Goal: Information Seeking & Learning: Learn about a topic

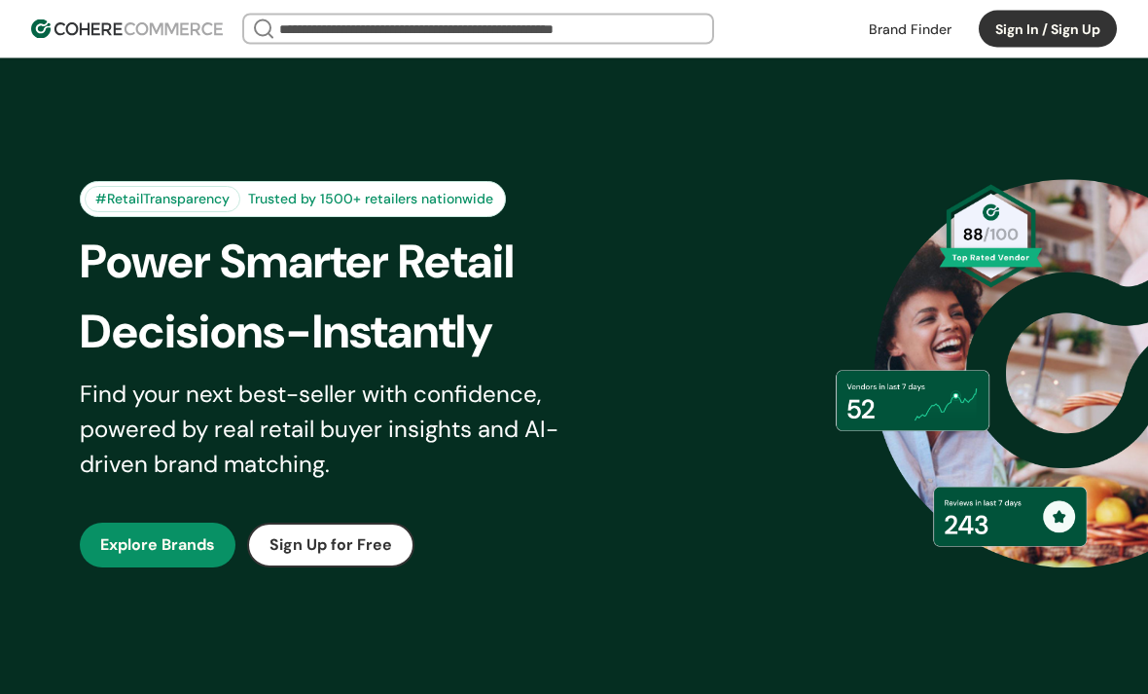
scroll to position [103, 0]
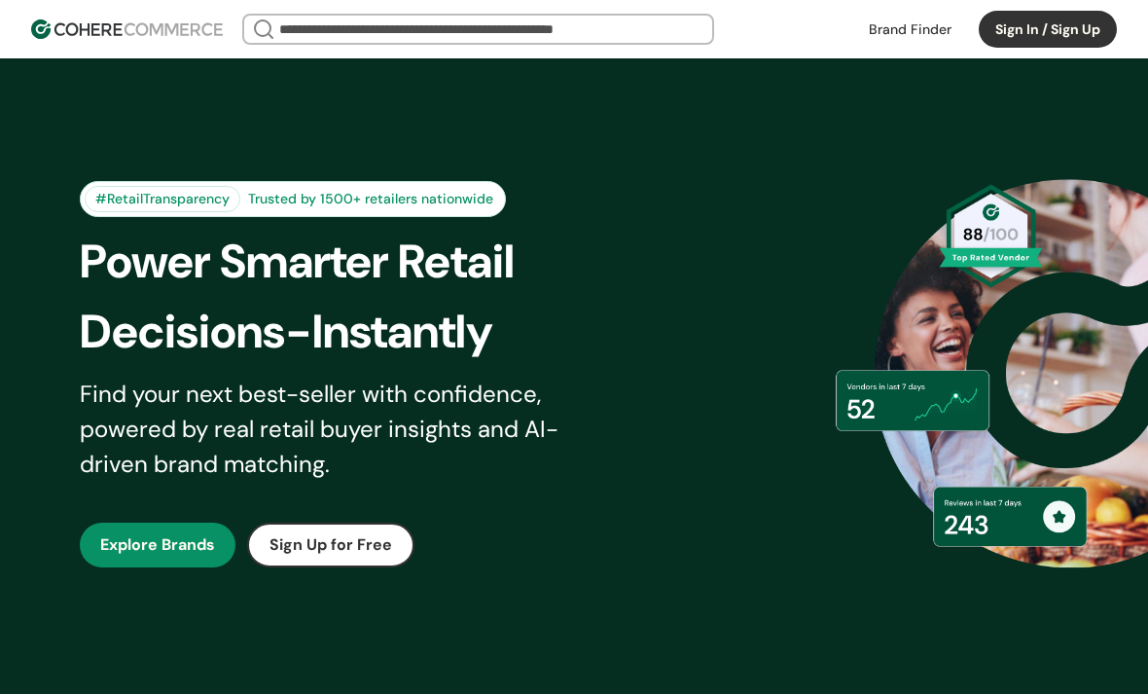
click at [195, 532] on link "button" at bounding box center [158, 544] width 156 height 45
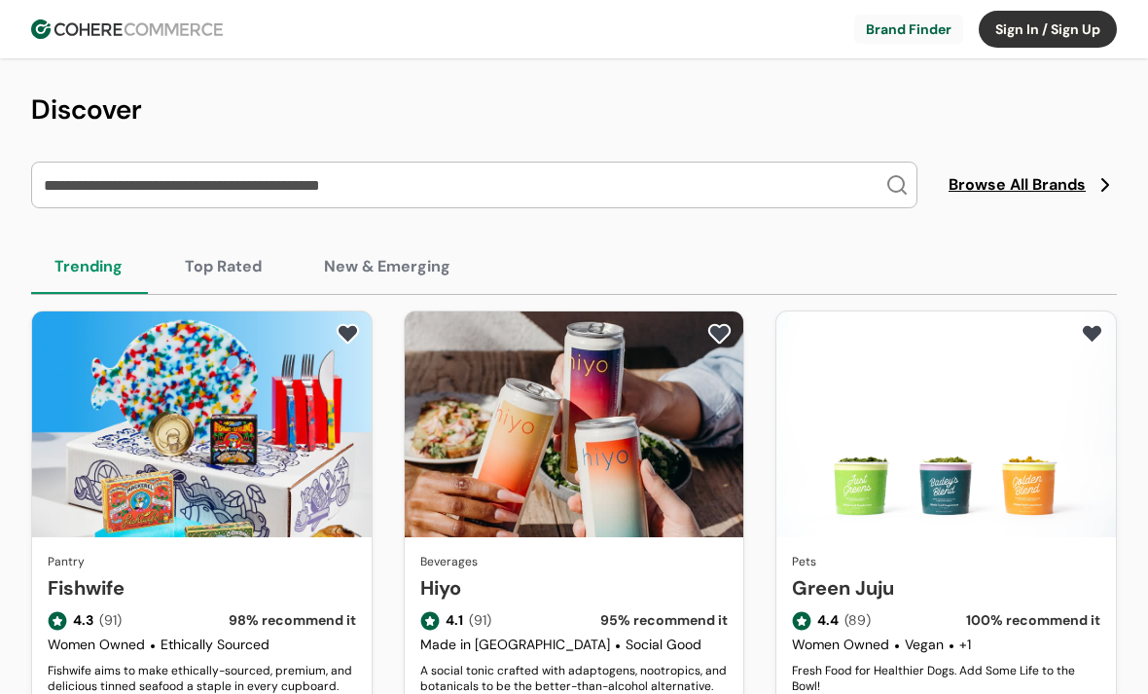
click at [1026, 183] on span "Browse All Brands" at bounding box center [1017, 184] width 137 height 23
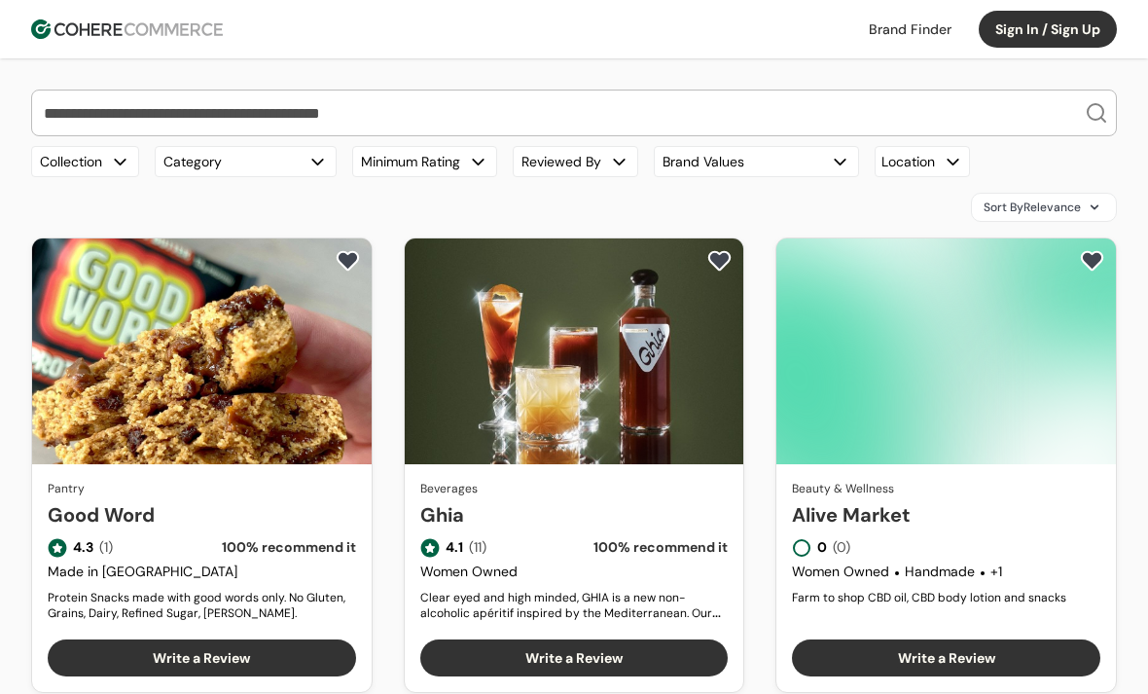
click at [308, 159] on div "button" at bounding box center [317, 162] width 20 height 20
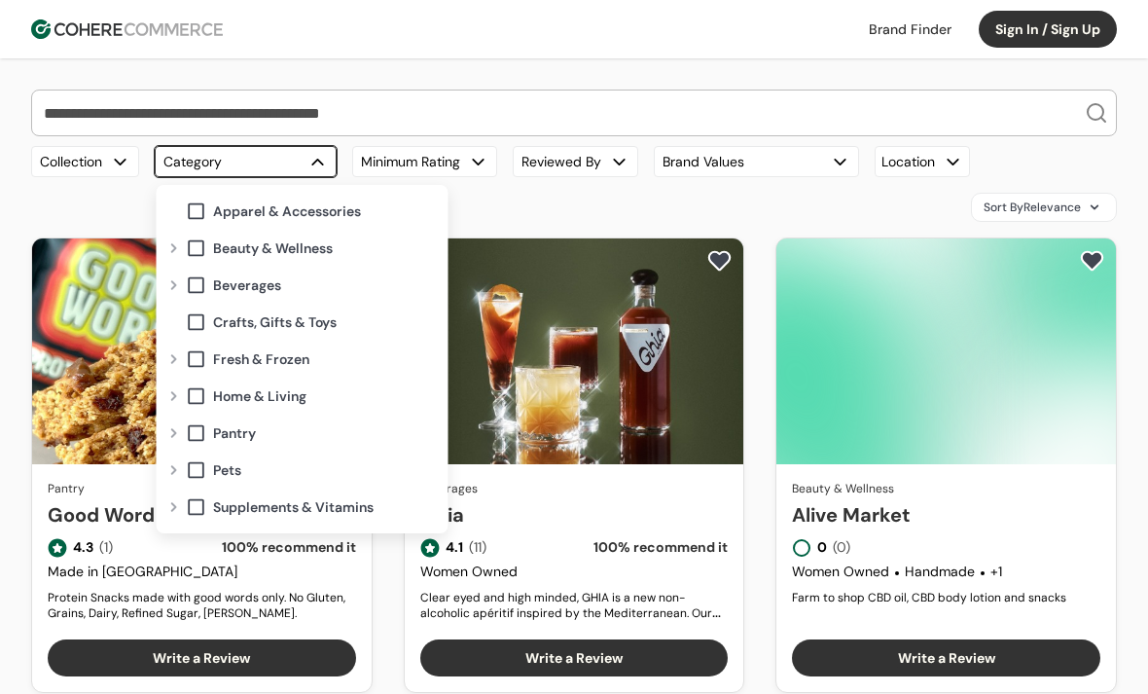
click at [183, 425] on div "Expand" at bounding box center [173, 433] width 23 height 16
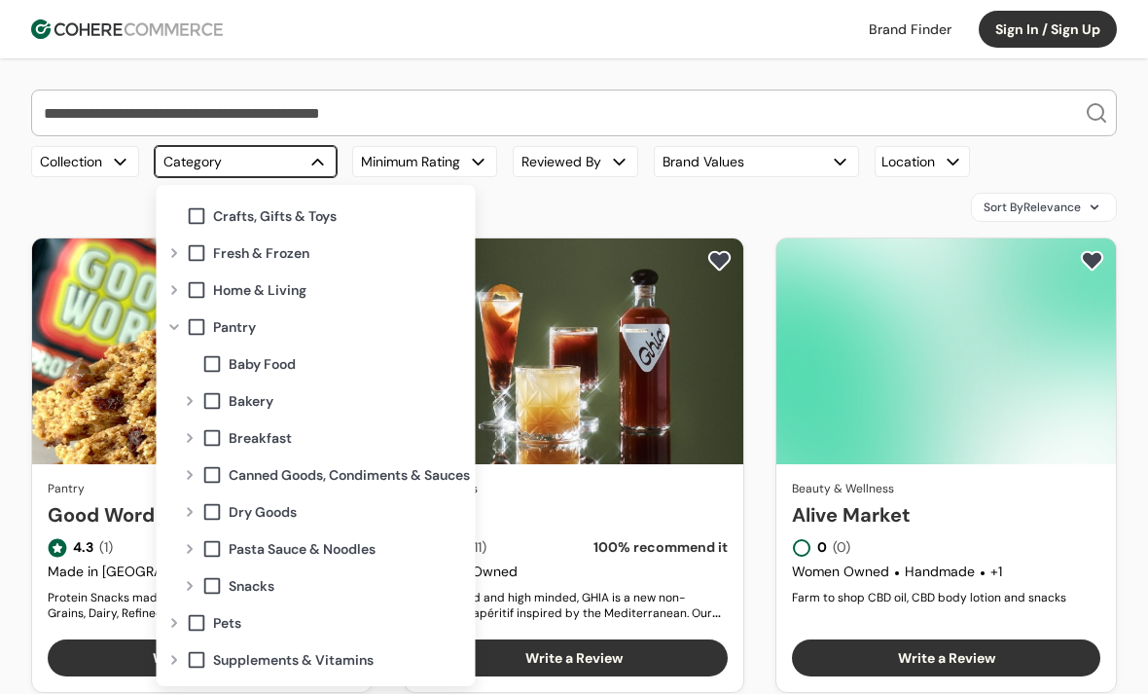
scroll to position [106, 0]
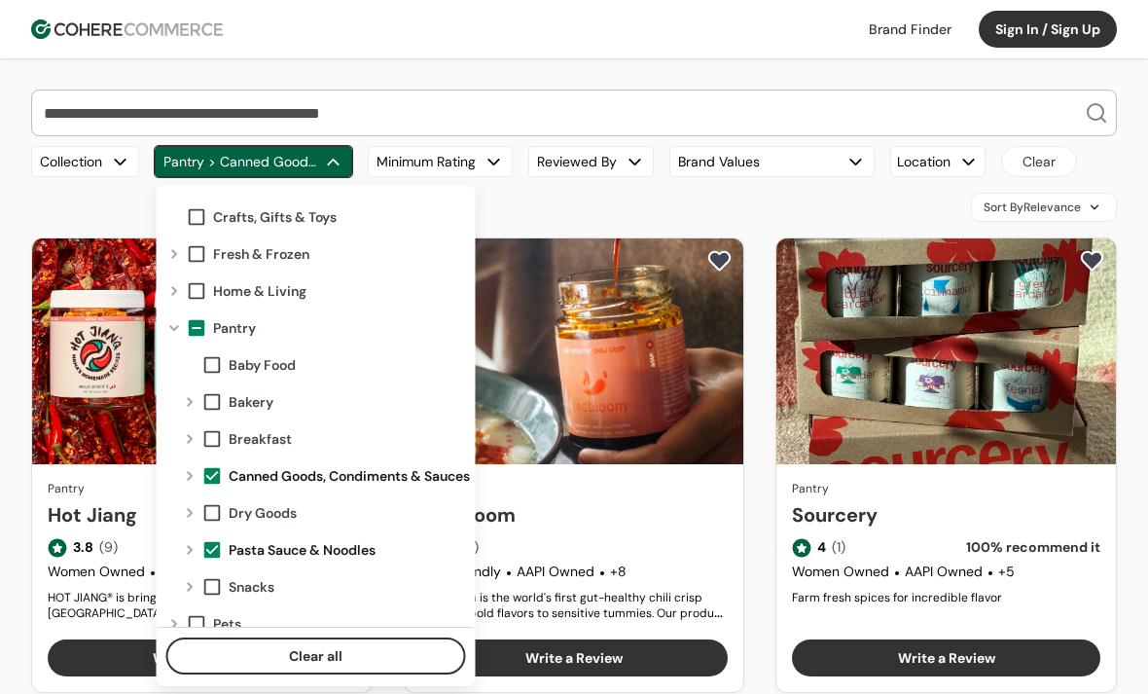
scroll to position [103, 0]
click at [796, 204] on div "Sort By Relevance" at bounding box center [574, 207] width 1086 height 29
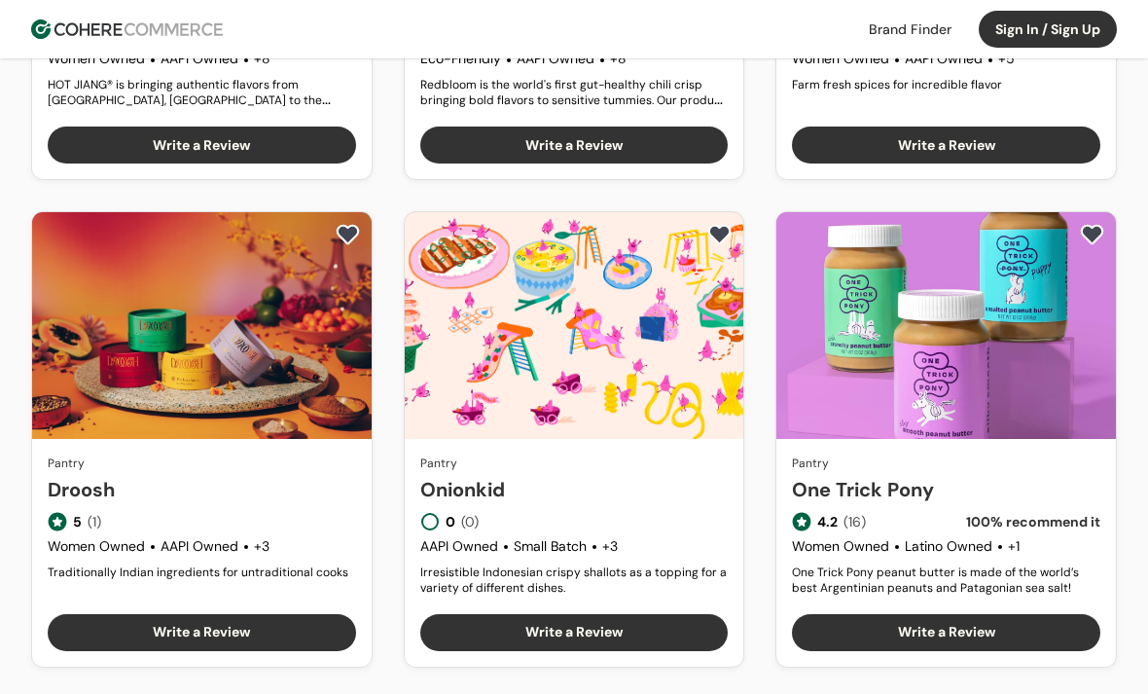
scroll to position [0, 0]
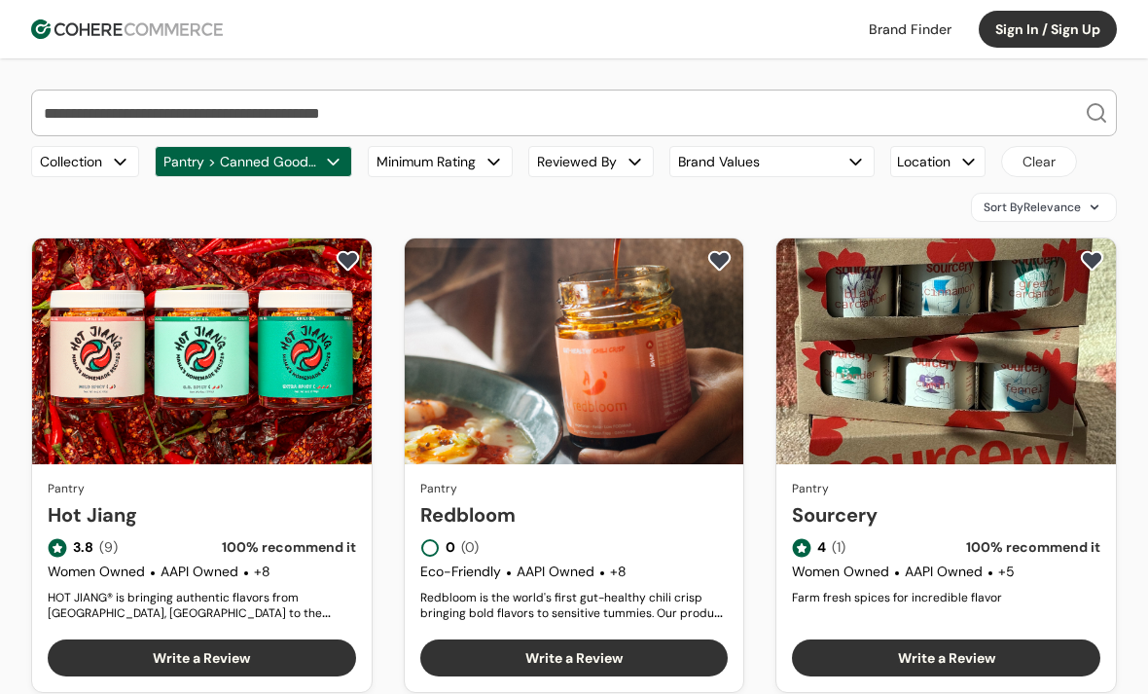
click at [950, 162] on div "Location" at bounding box center [937, 161] width 95 height 31
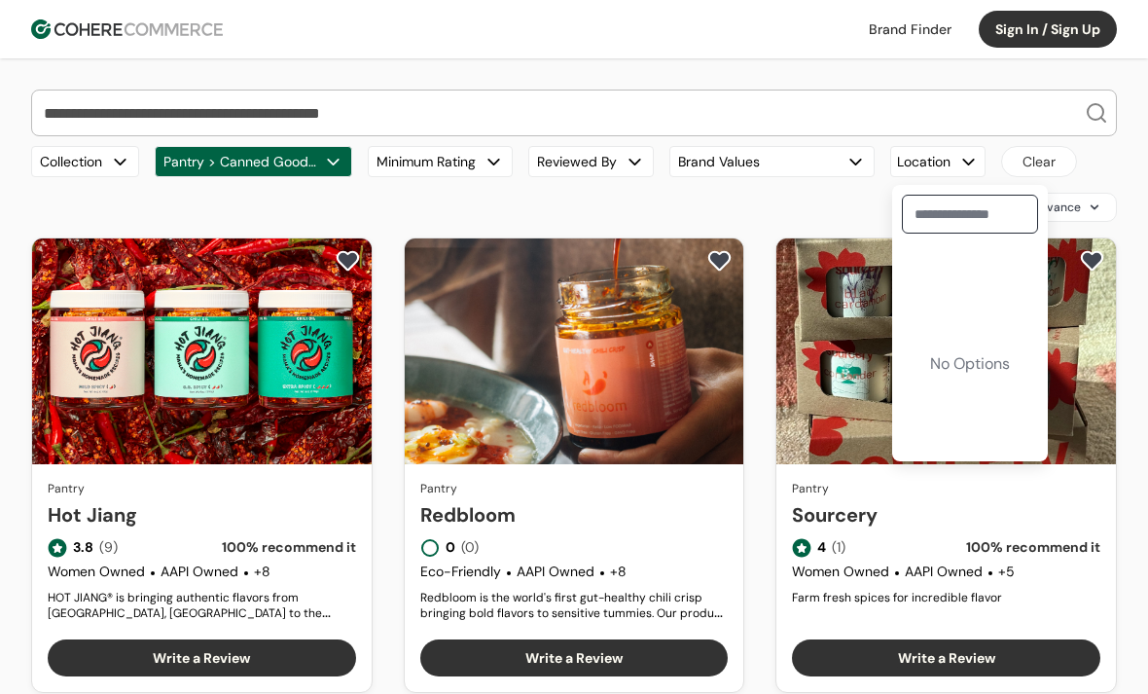
click at [807, 221] on div "Sort By Relevance" at bounding box center [574, 207] width 1086 height 29
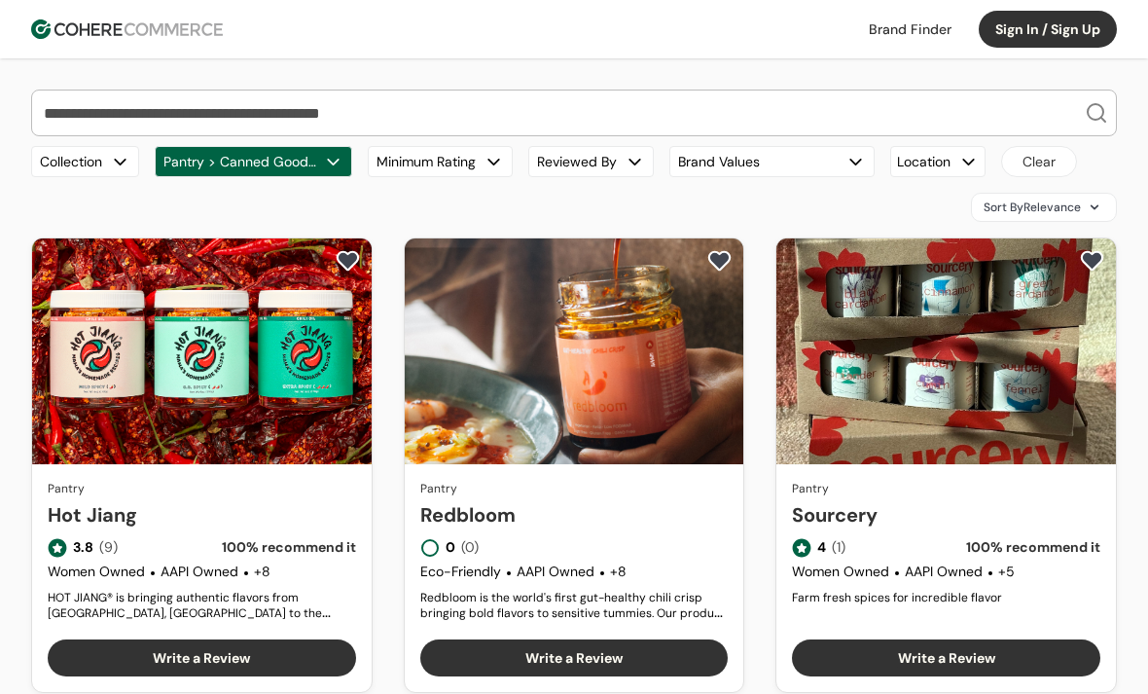
click at [489, 161] on div "button" at bounding box center [494, 162] width 20 height 20
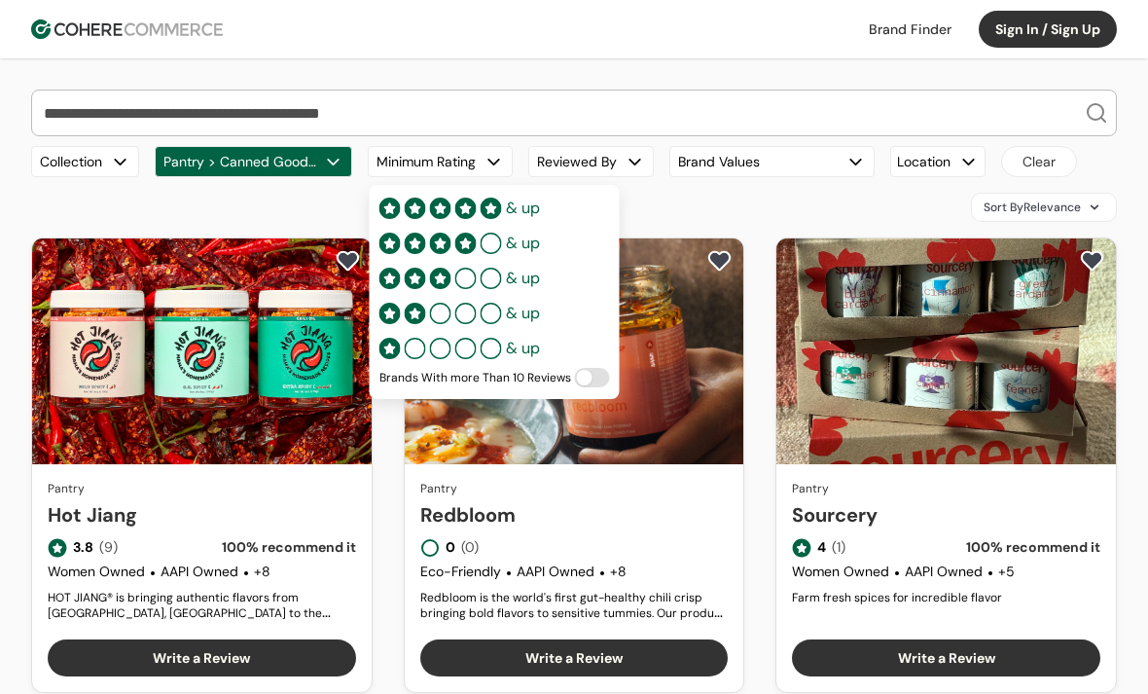
click at [709, 210] on div "Sort By Relevance" at bounding box center [574, 207] width 1086 height 29
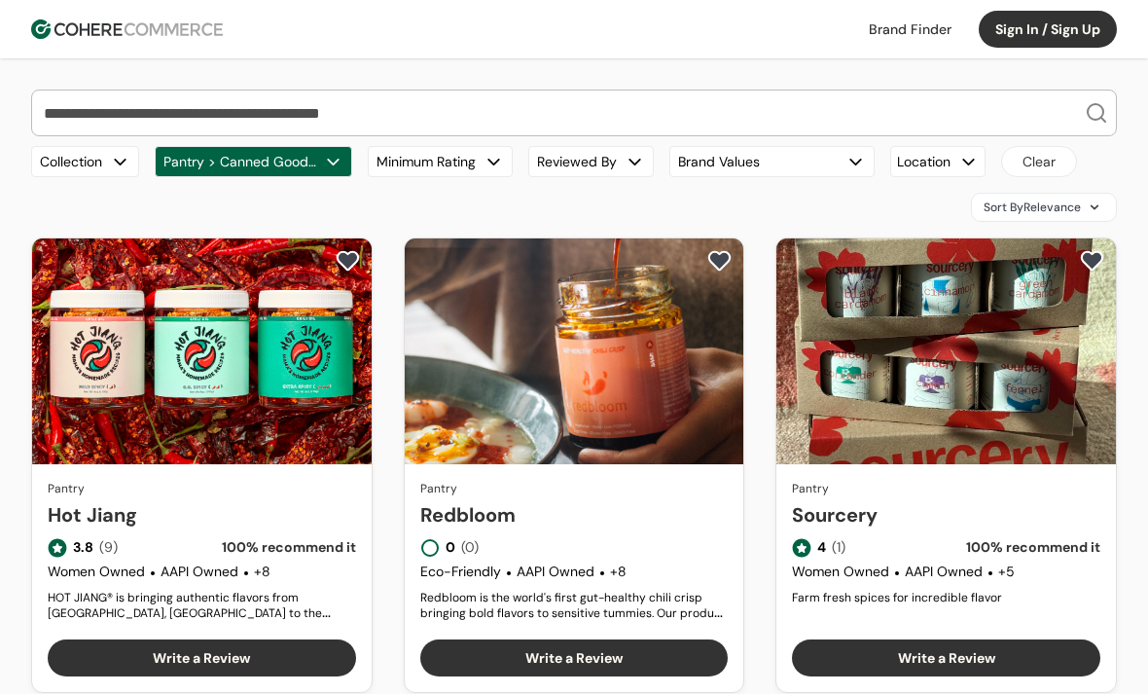
click at [323, 156] on button "Pantry > Canned Goods, Condiments & Sauces, Pantry > Canned Goods, Condiments &…" at bounding box center [254, 161] width 198 height 31
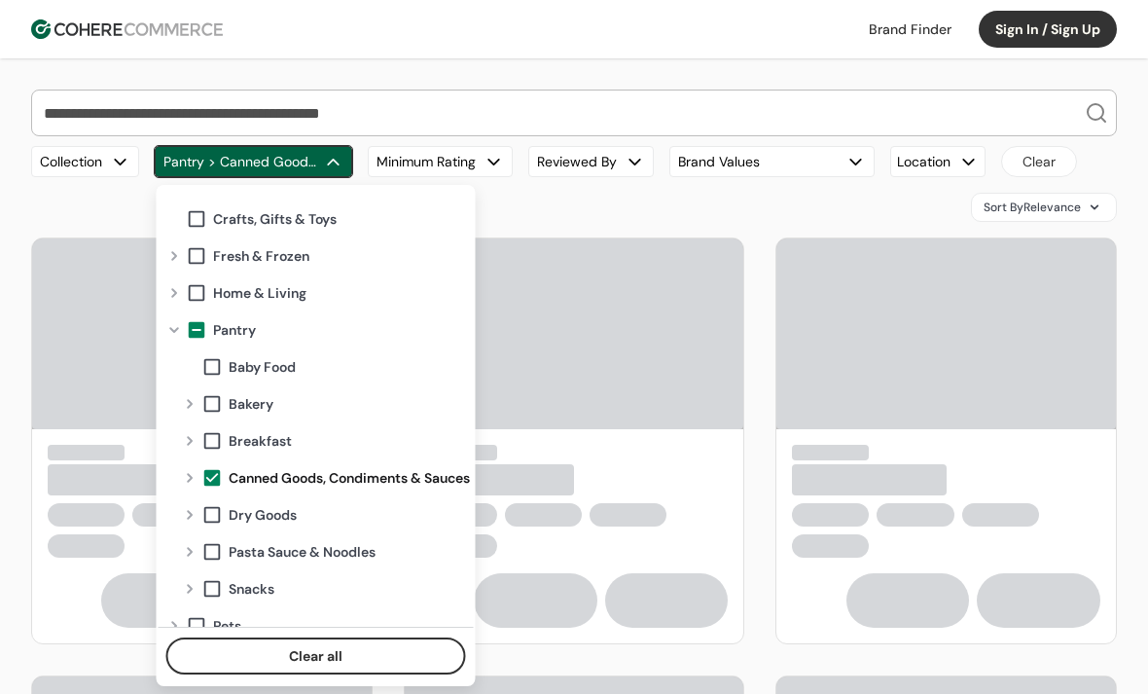
click at [192, 479] on div "Expand" at bounding box center [189, 478] width 23 height 16
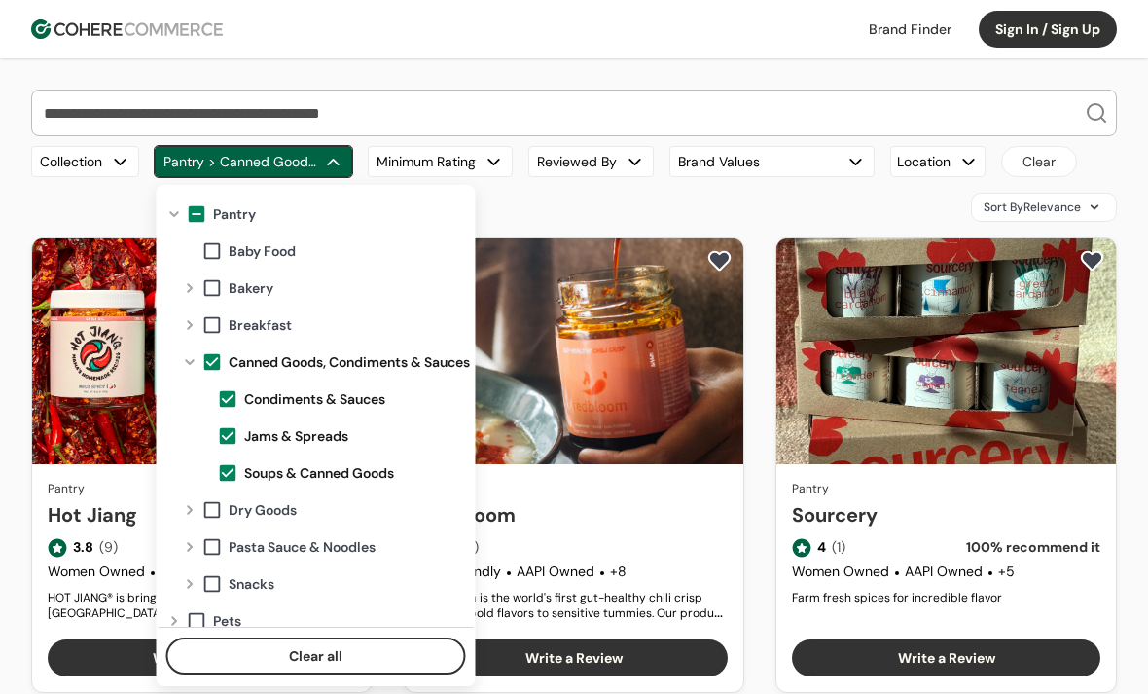
scroll to position [232, 0]
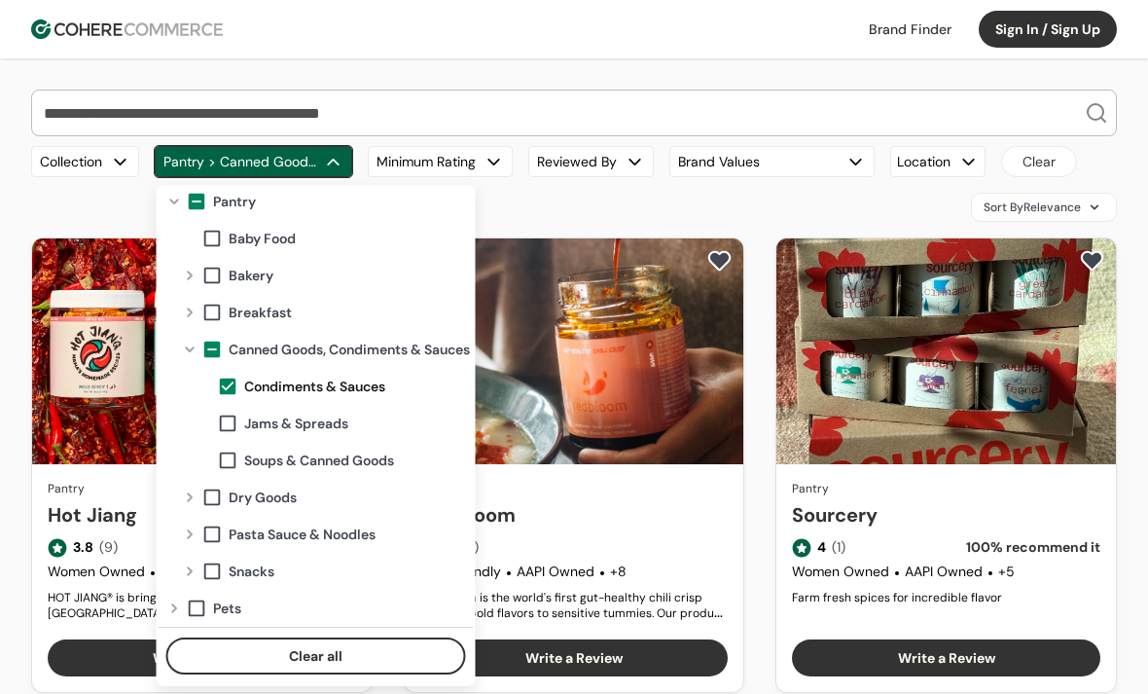
click at [793, 194] on div "Sort By Relevance" at bounding box center [574, 207] width 1086 height 29
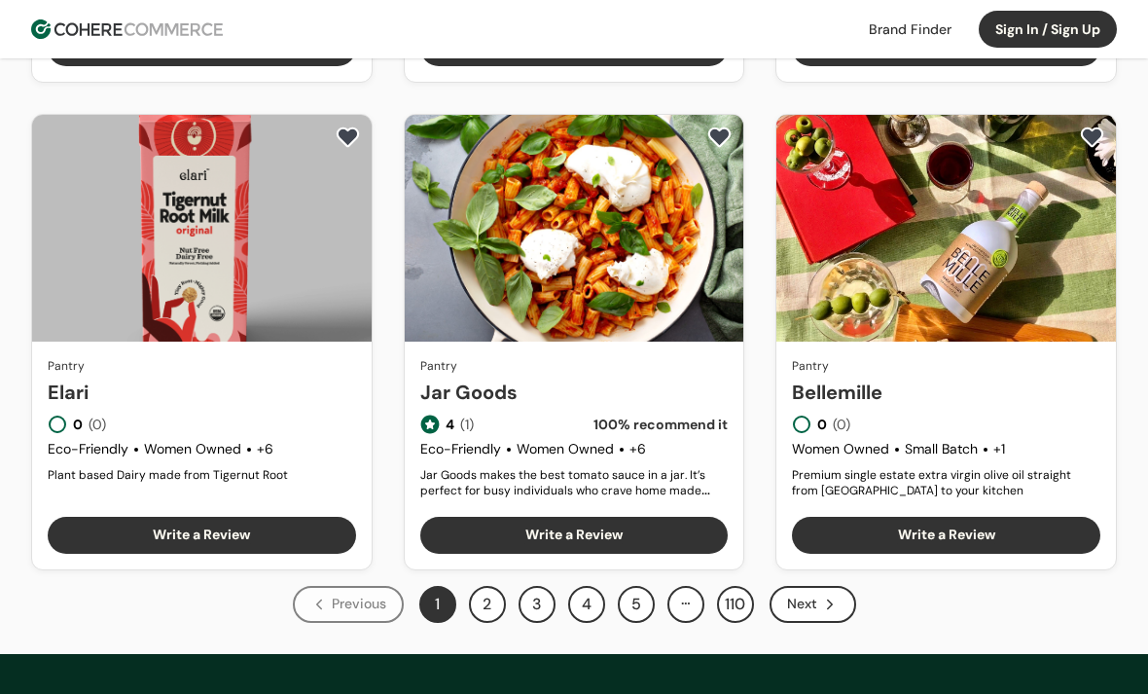
scroll to position [1585, 0]
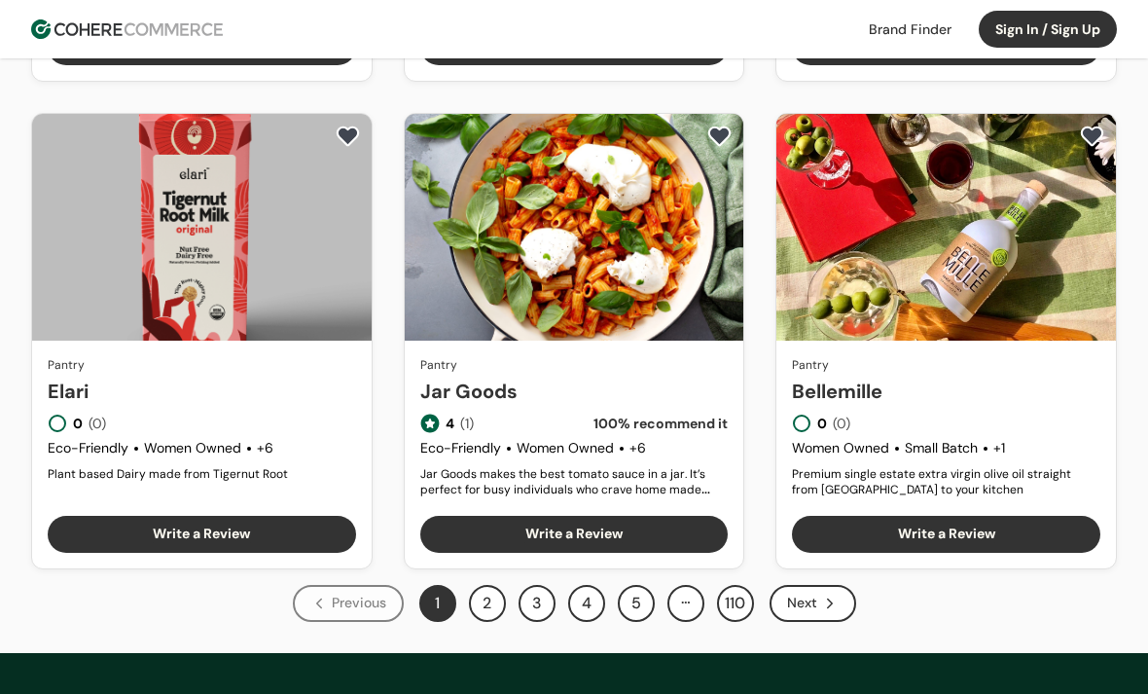
click at [494, 605] on button "2" at bounding box center [487, 603] width 37 height 37
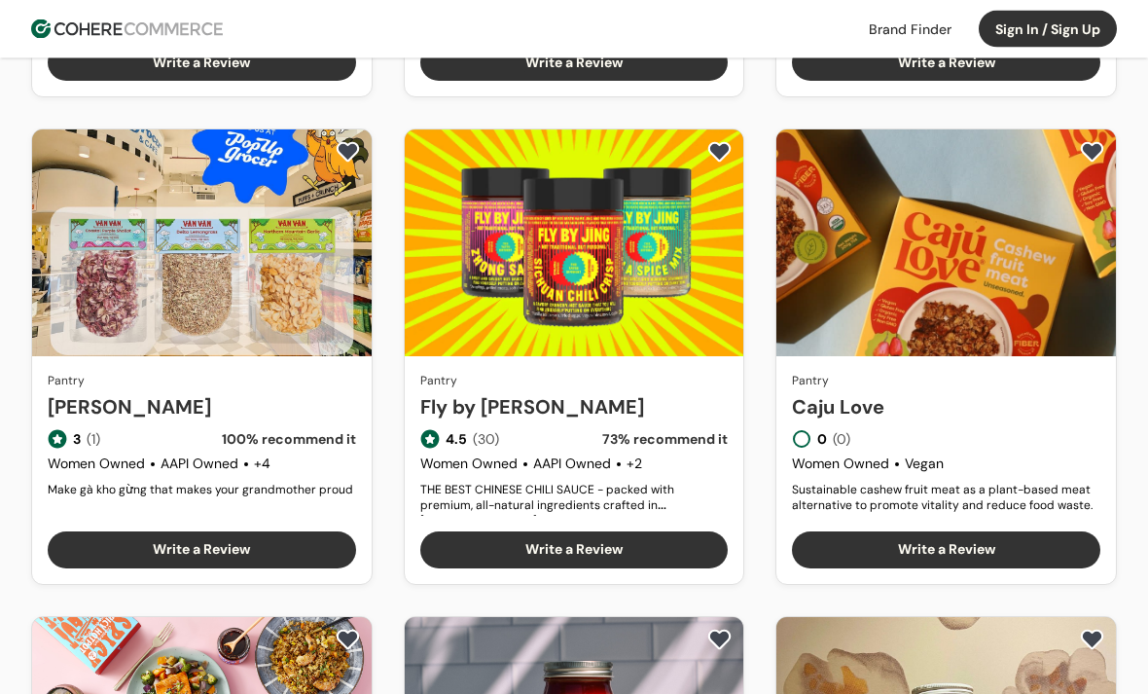
scroll to position [596, 0]
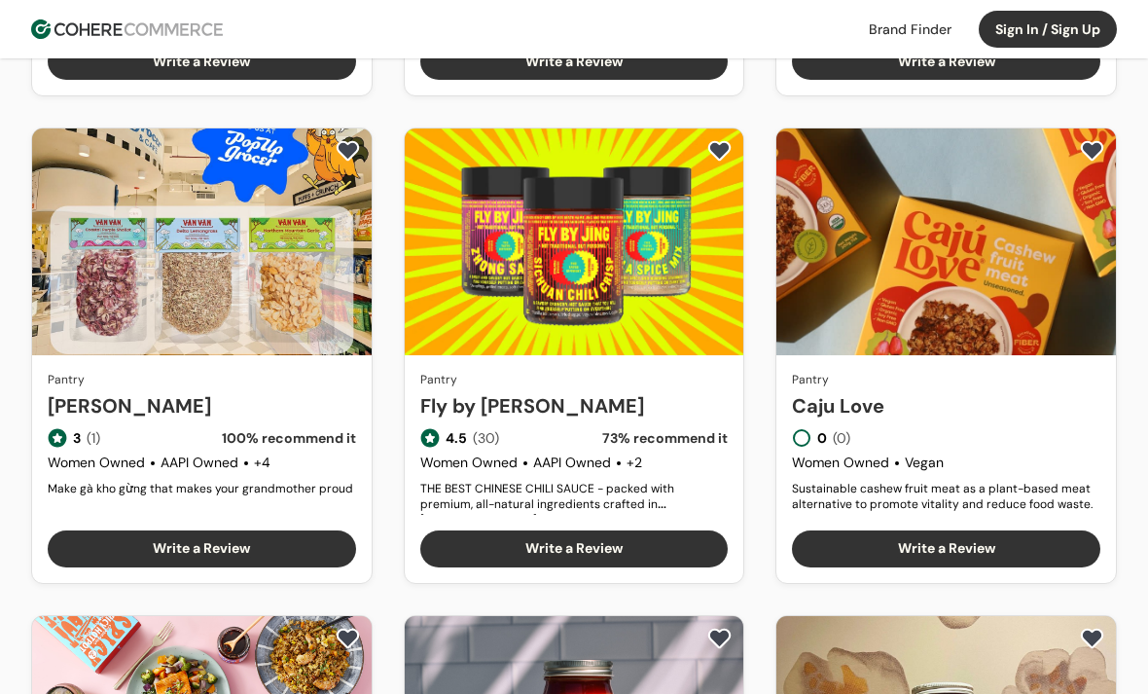
click at [666, 391] on link "Fly by Jing" at bounding box center [574, 405] width 308 height 29
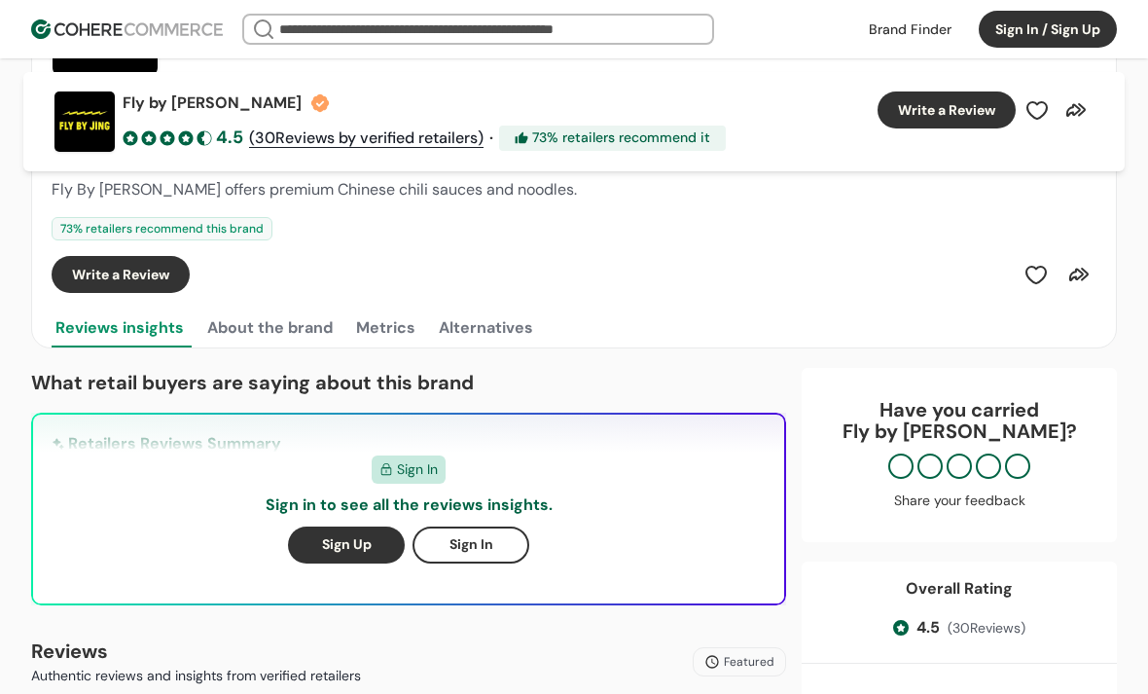
scroll to position [201, 0]
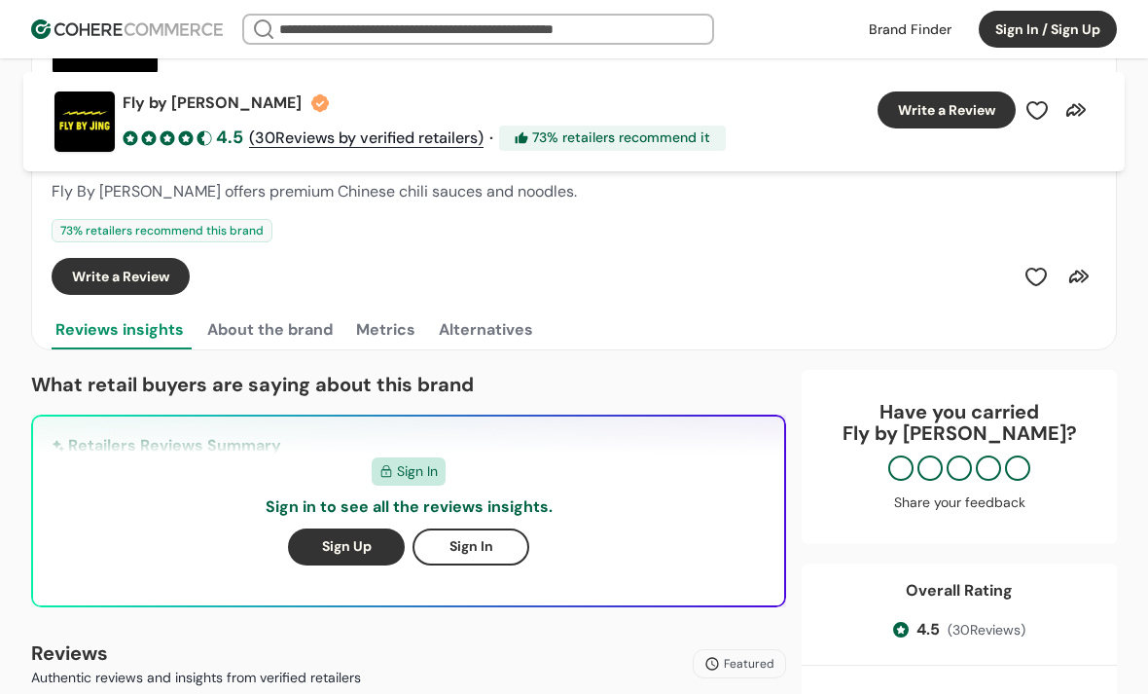
click at [311, 331] on button "About the brand" at bounding box center [269, 329] width 133 height 39
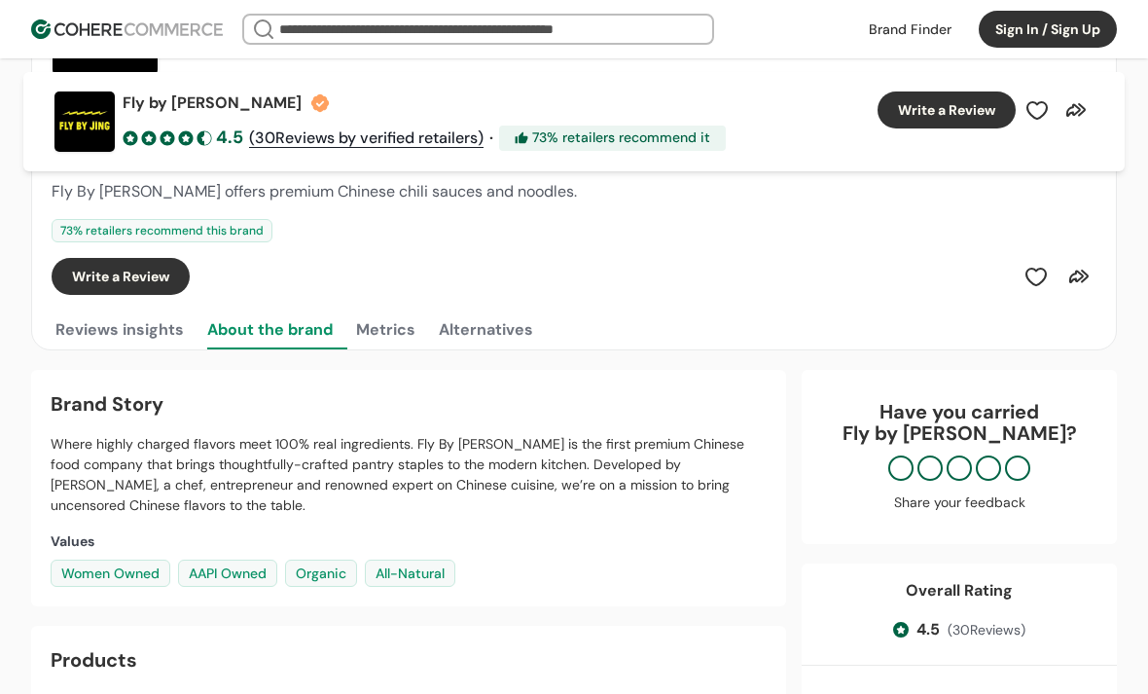
click at [402, 322] on button "Metrics" at bounding box center [385, 329] width 67 height 39
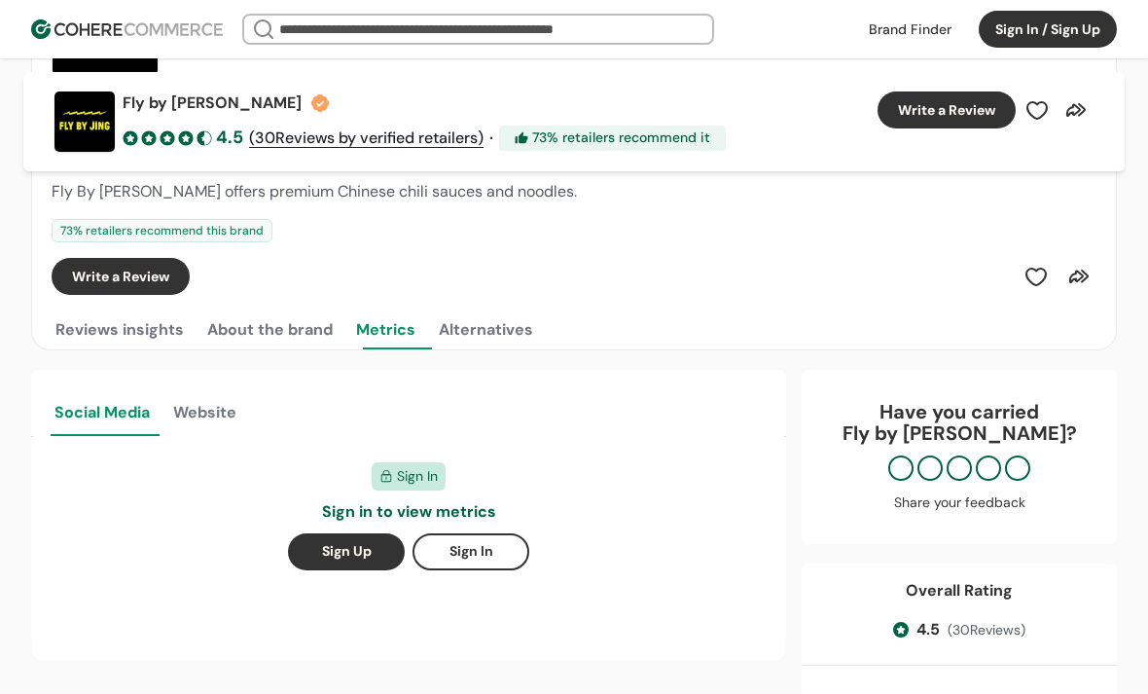
click at [522, 325] on button "Alternatives" at bounding box center [486, 329] width 102 height 39
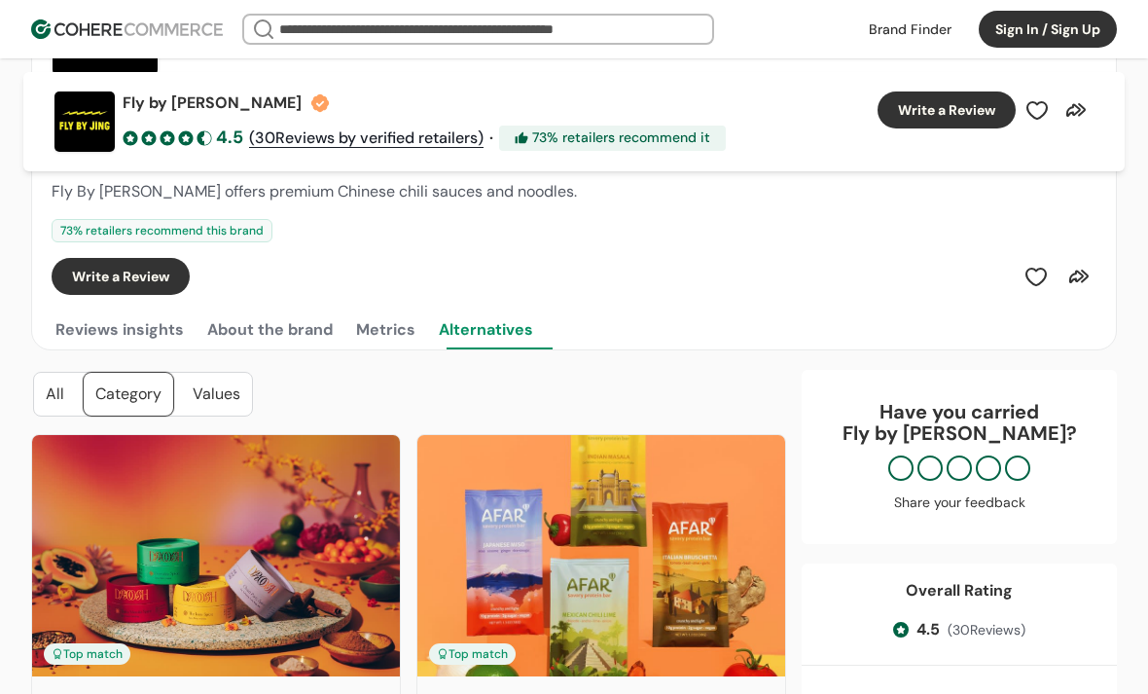
click at [305, 331] on button "About the brand" at bounding box center [269, 329] width 133 height 39
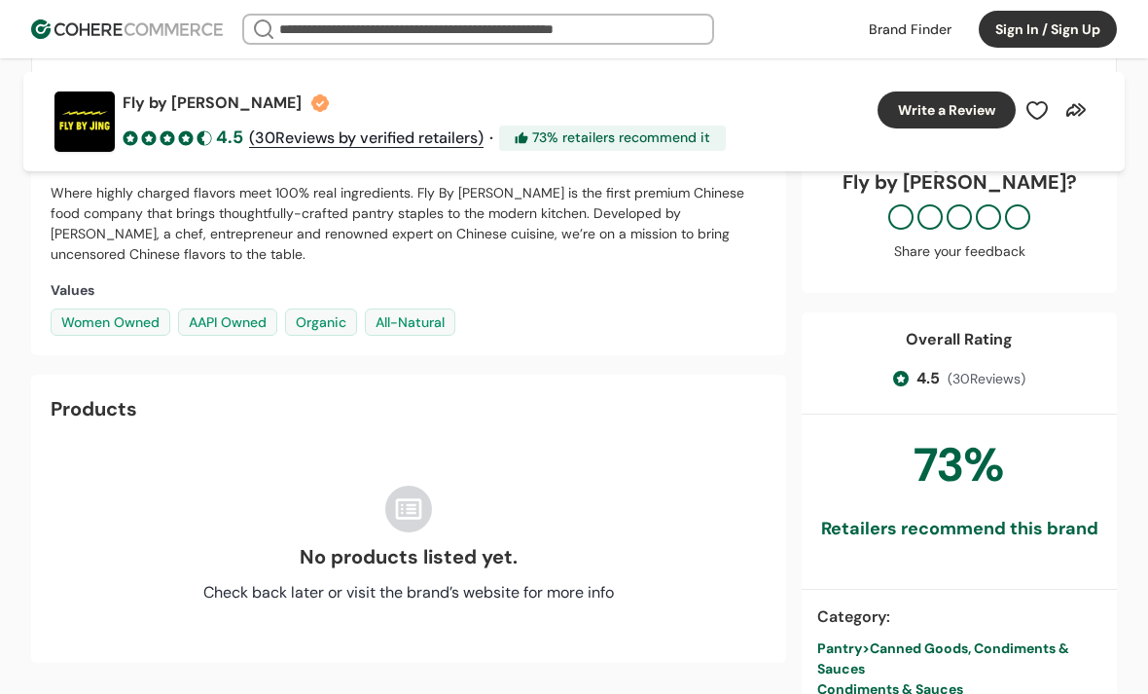
scroll to position [0, 0]
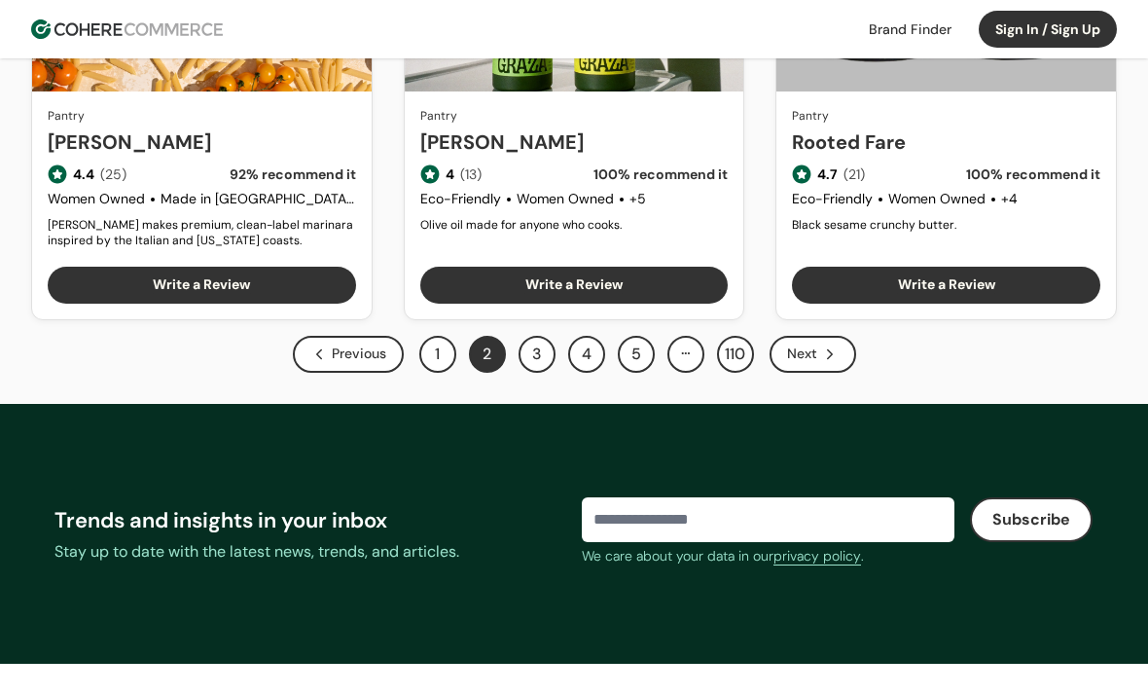
scroll to position [1839, 0]
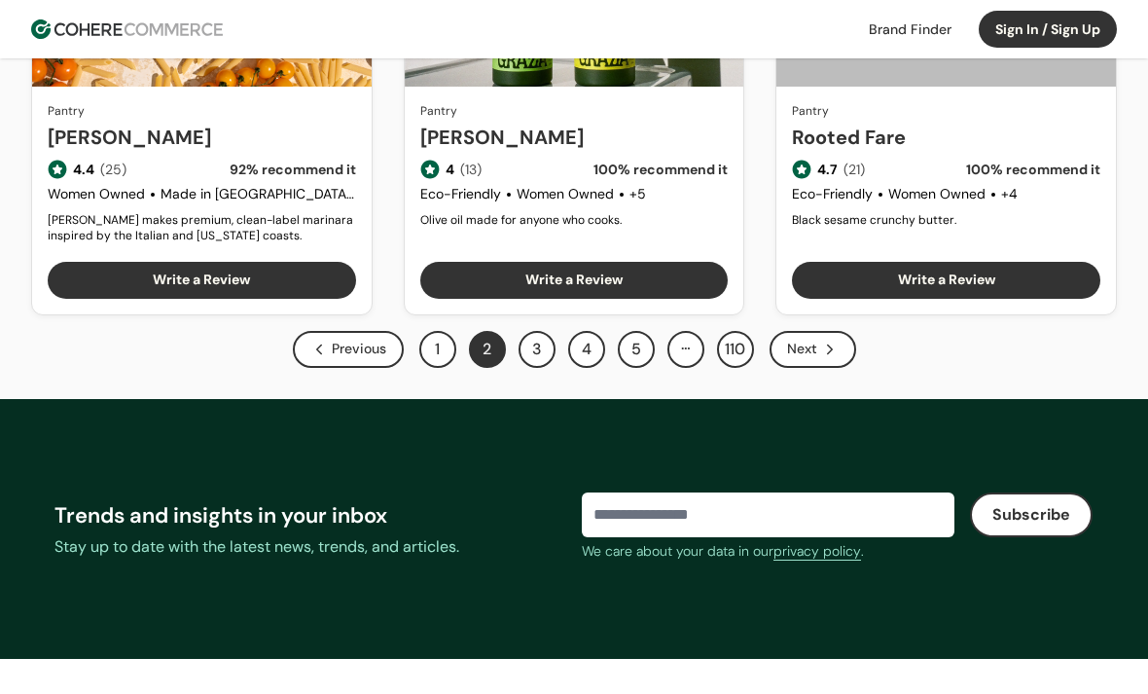
click at [537, 338] on button "3" at bounding box center [537, 349] width 37 height 37
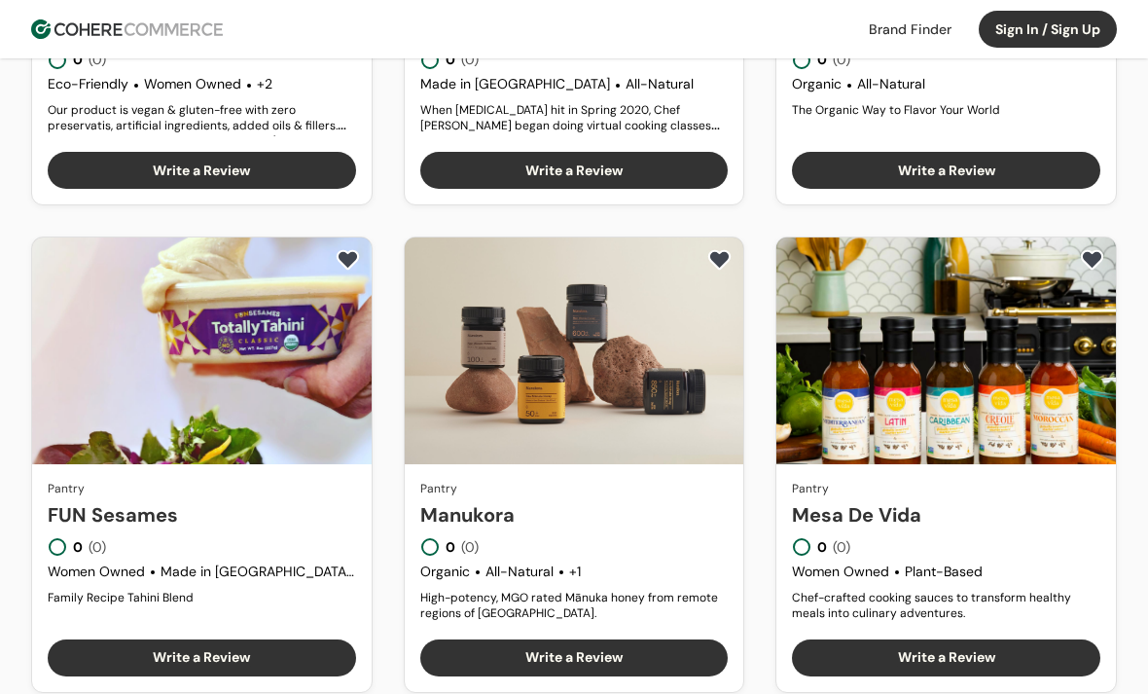
scroll to position [1468, 0]
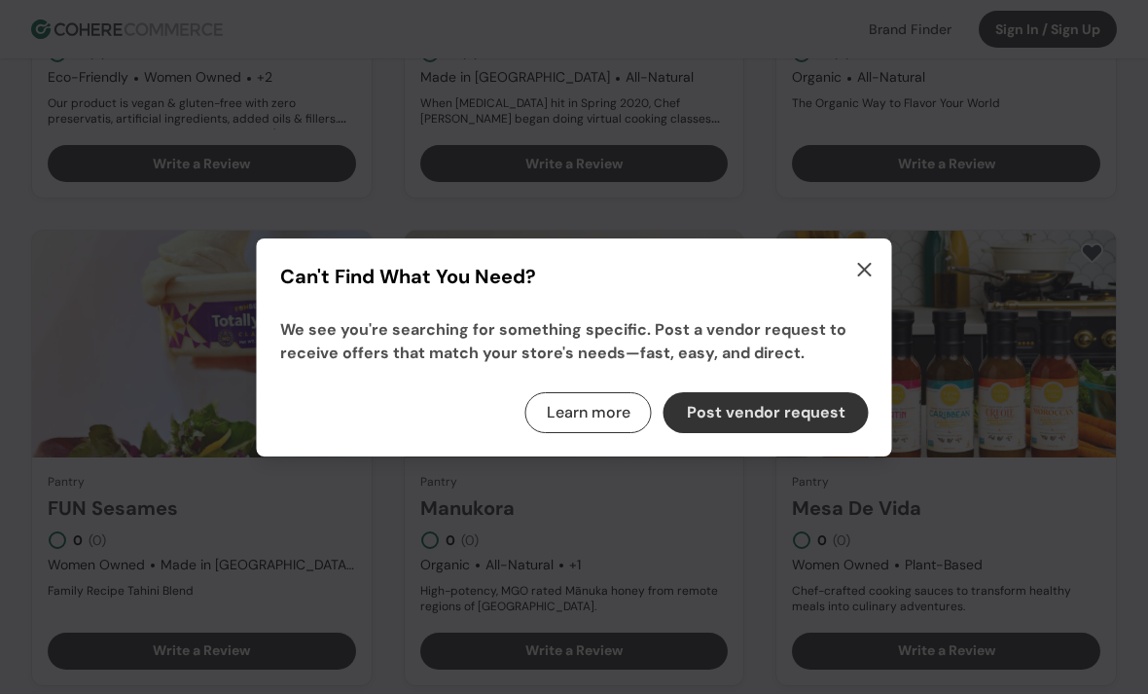
click at [874, 281] on icon "button" at bounding box center [864, 269] width 23 height 23
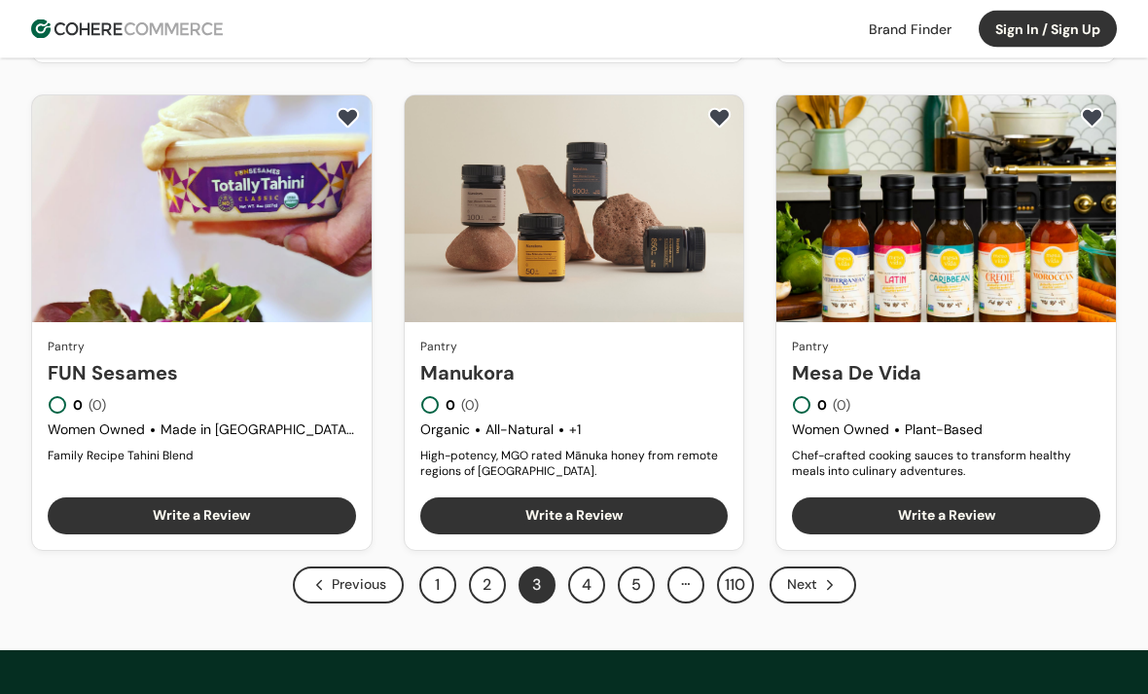
scroll to position [1632, 0]
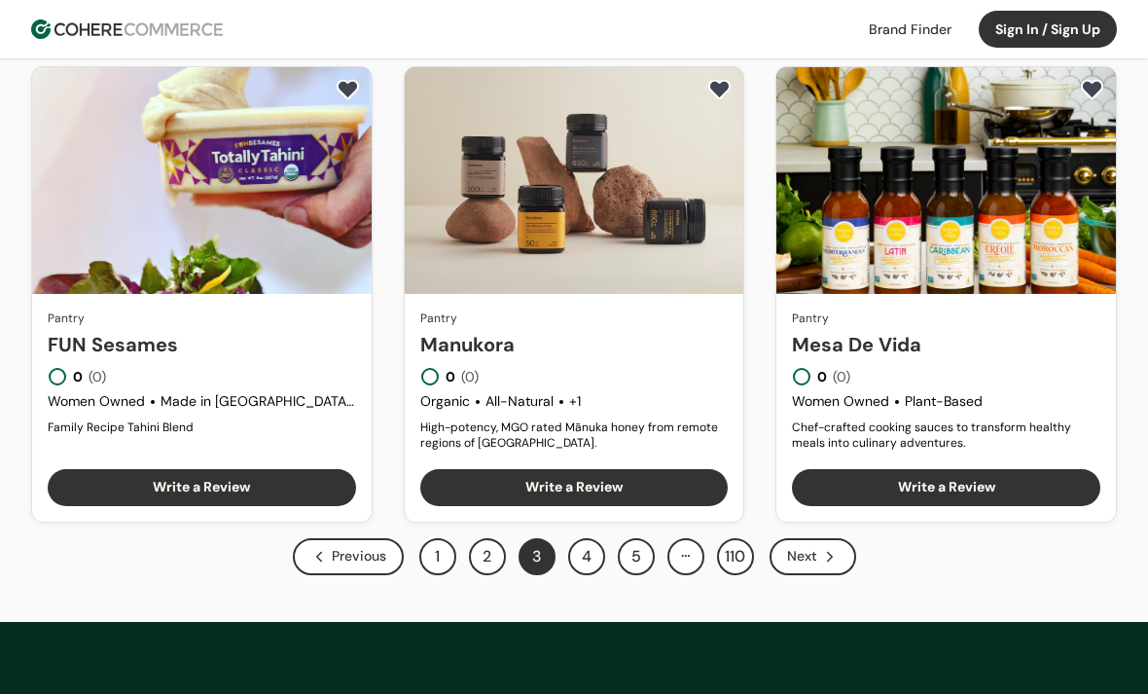
click at [593, 558] on button "4" at bounding box center [586, 556] width 37 height 37
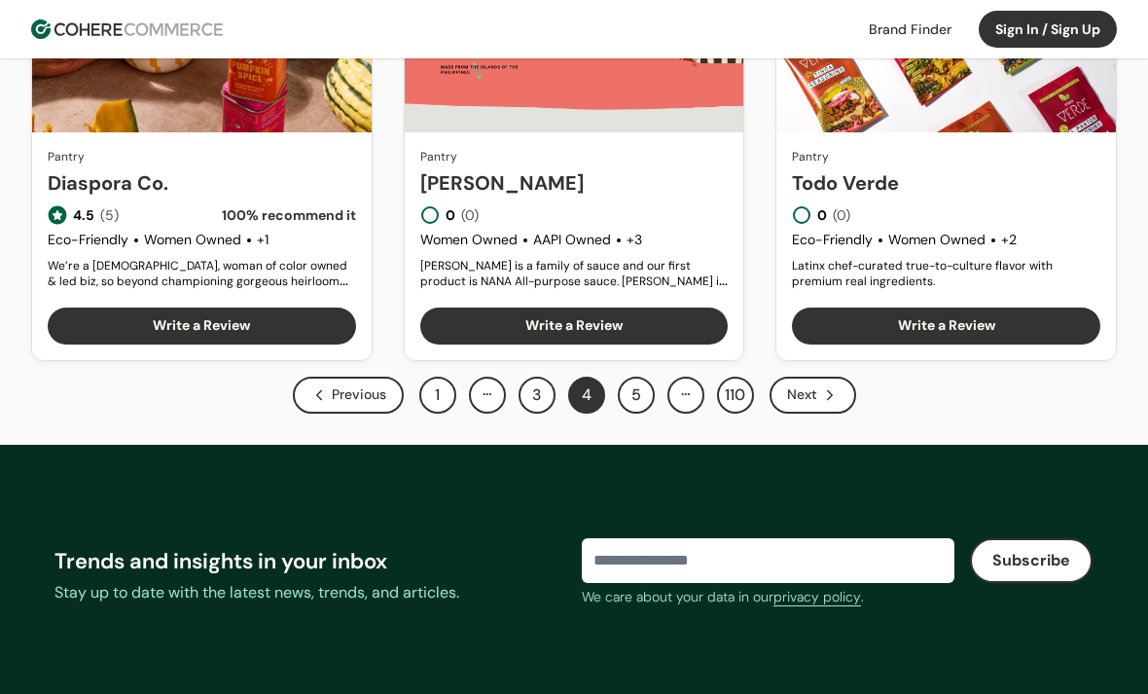
scroll to position [1795, 0]
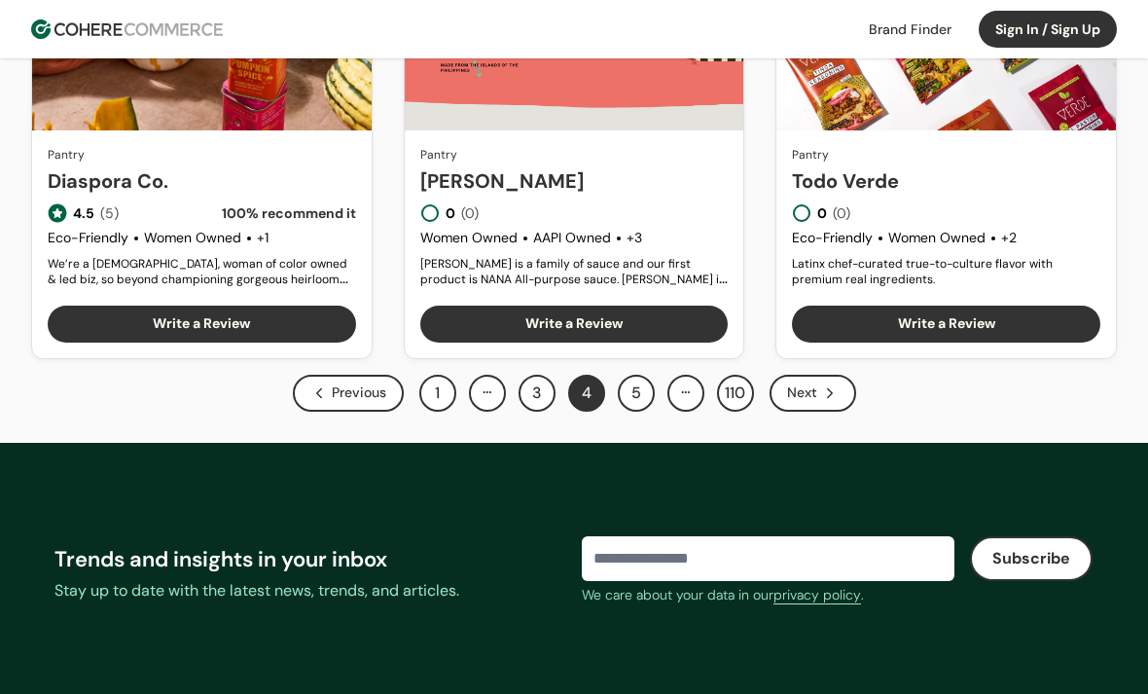
click at [638, 396] on button "5" at bounding box center [636, 393] width 37 height 37
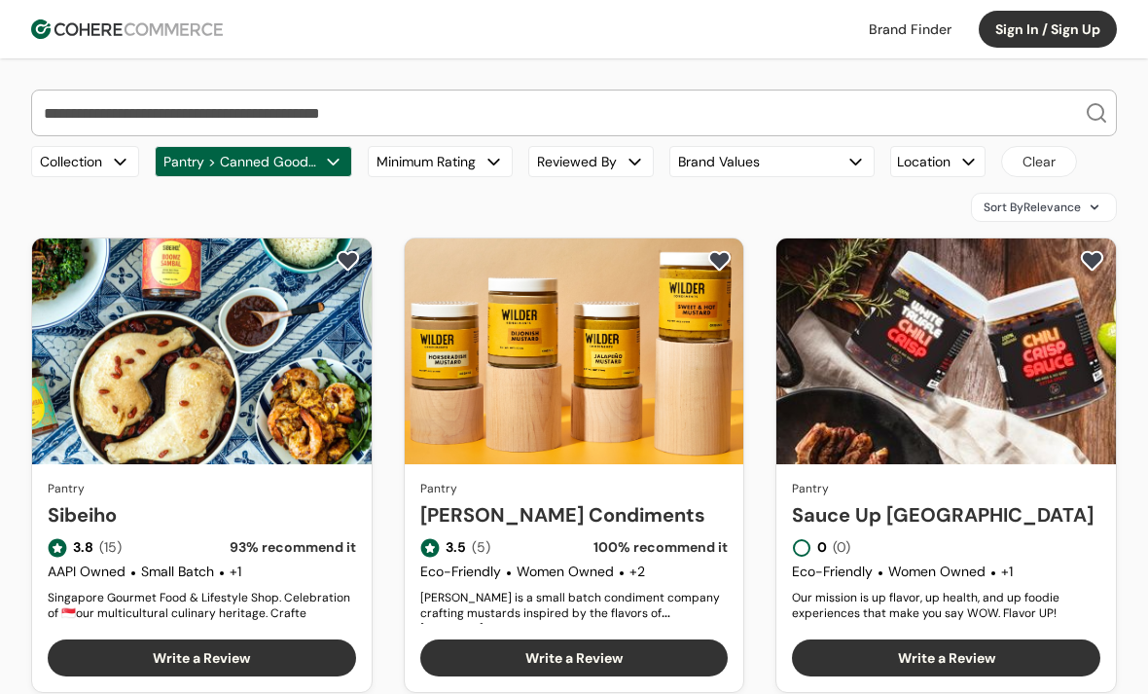
click at [772, 104] on input "search" at bounding box center [562, 112] width 1045 height 45
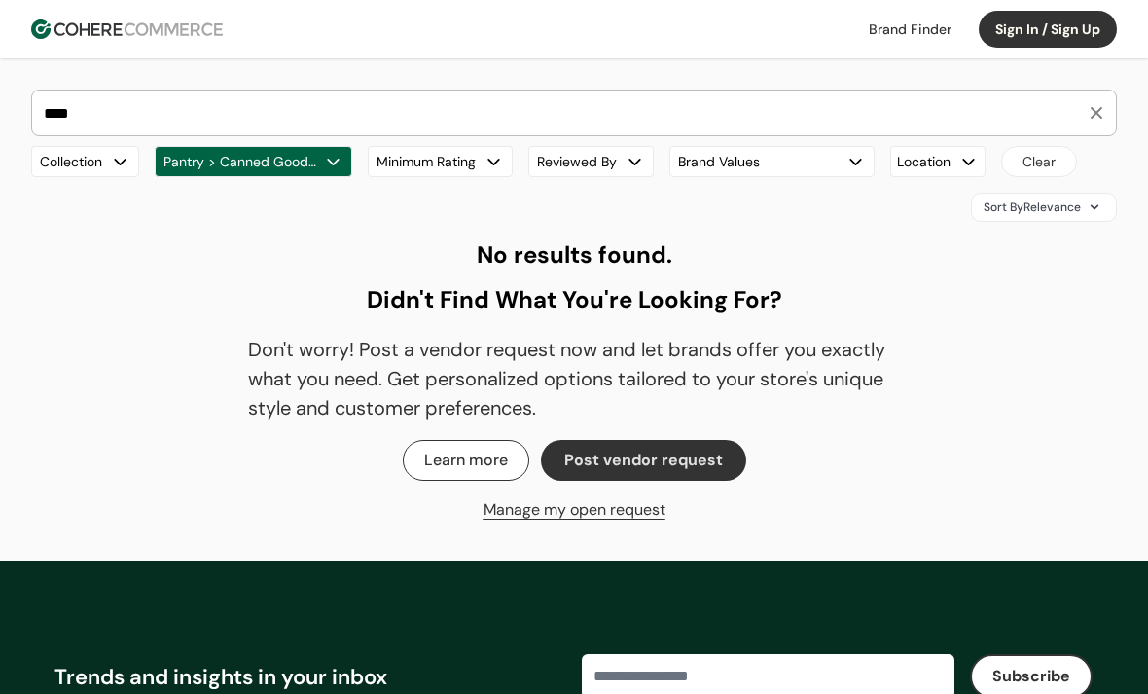
click at [827, 108] on input "****" at bounding box center [562, 112] width 1045 height 45
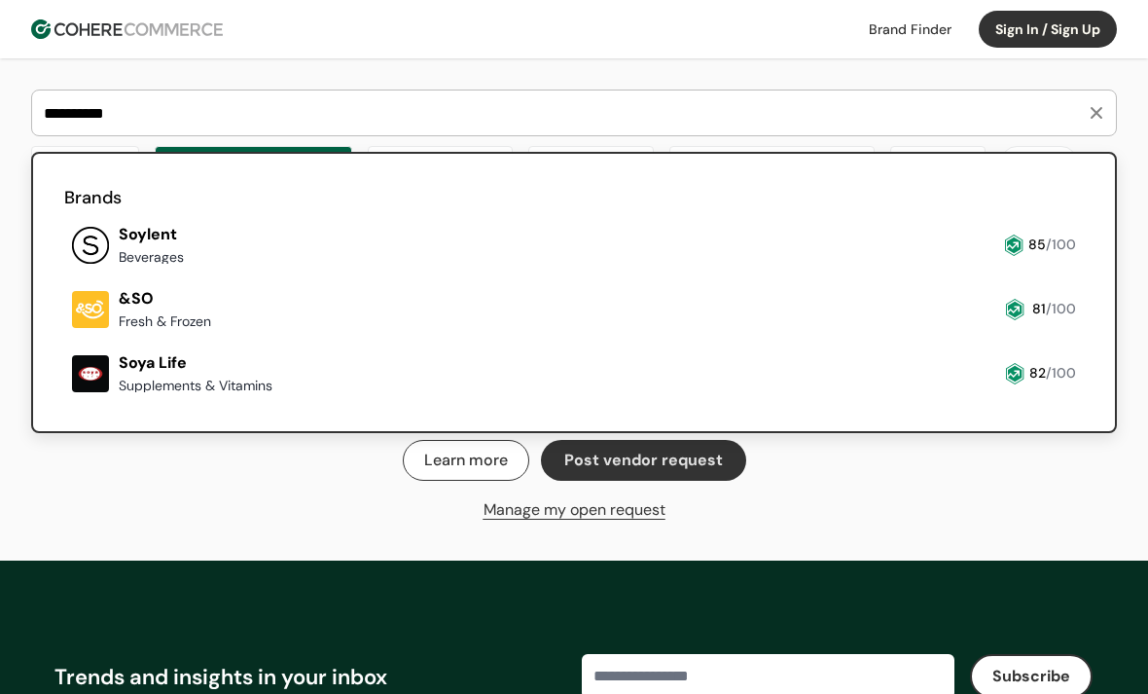
type input "**********"
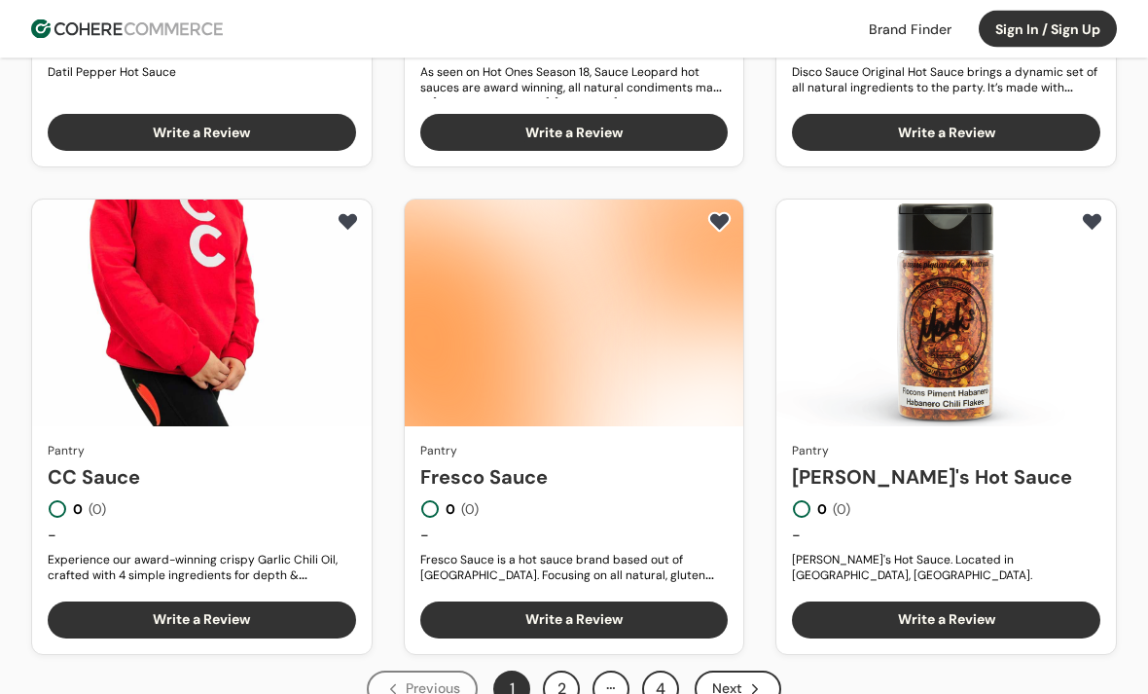
scroll to position [1499, 0]
click at [573, 693] on html "**********" at bounding box center [574, 13] width 1148 height 3025
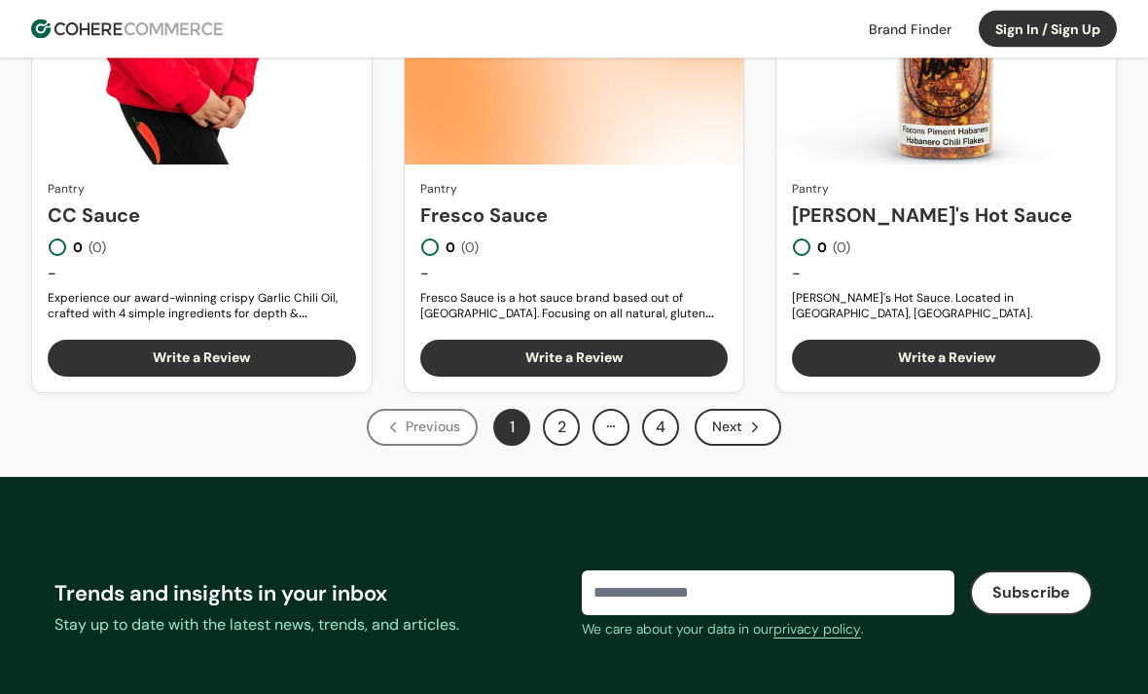
scroll to position [1720, 0]
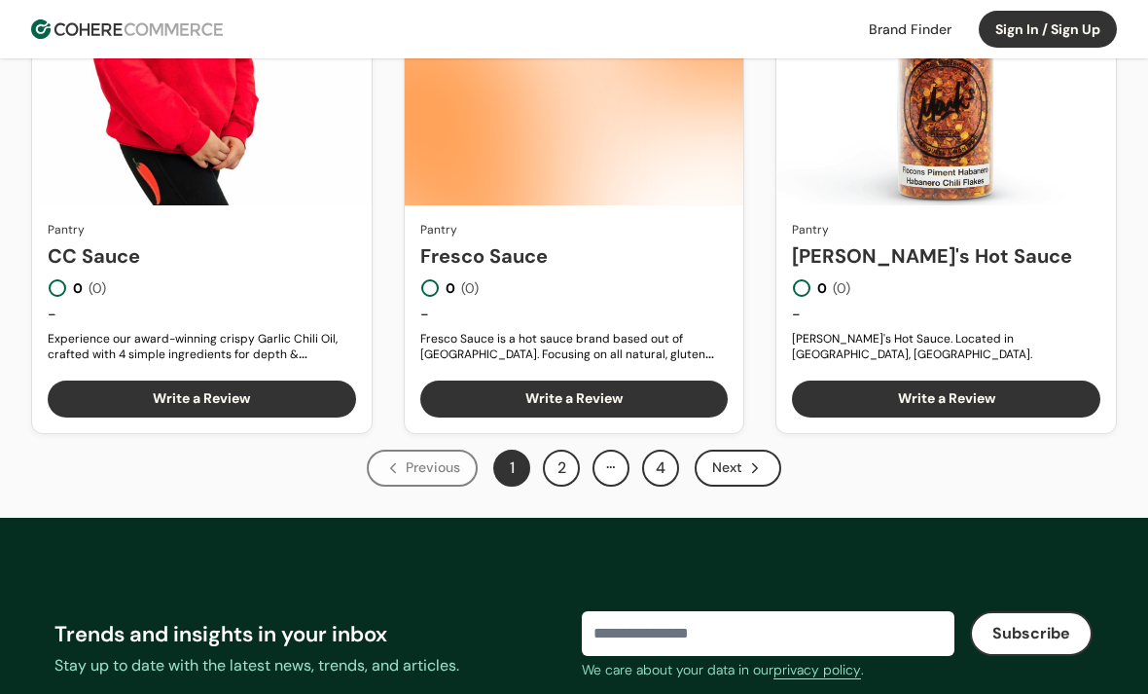
click at [570, 462] on button "2" at bounding box center [561, 468] width 37 height 37
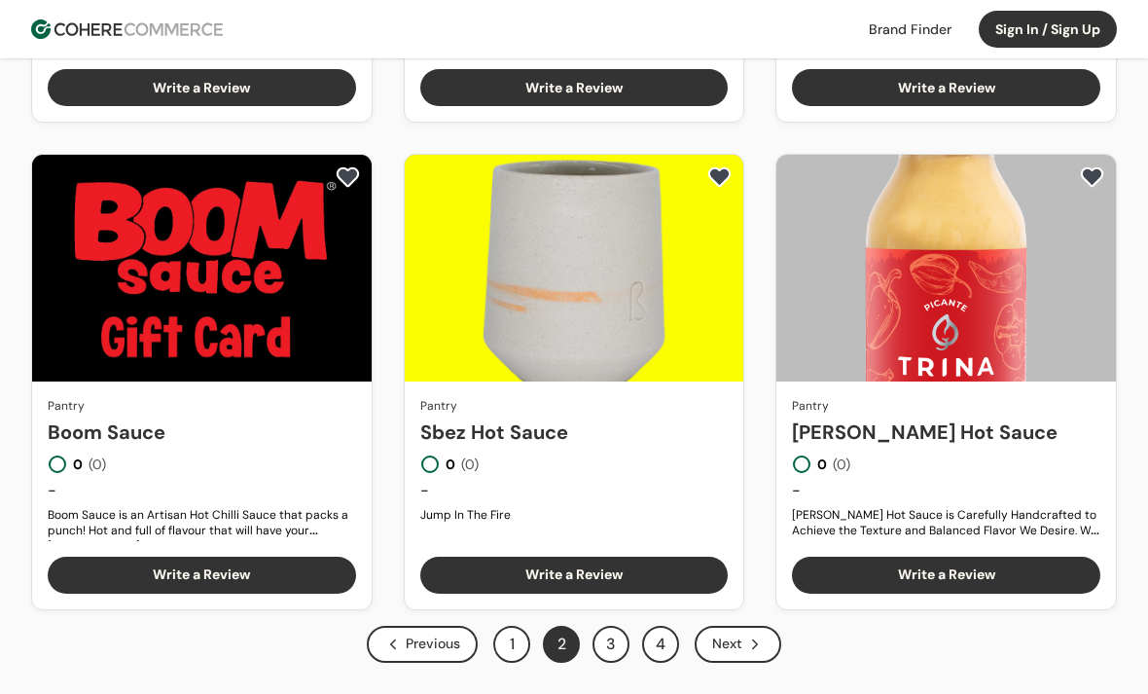
scroll to position [1546, 0]
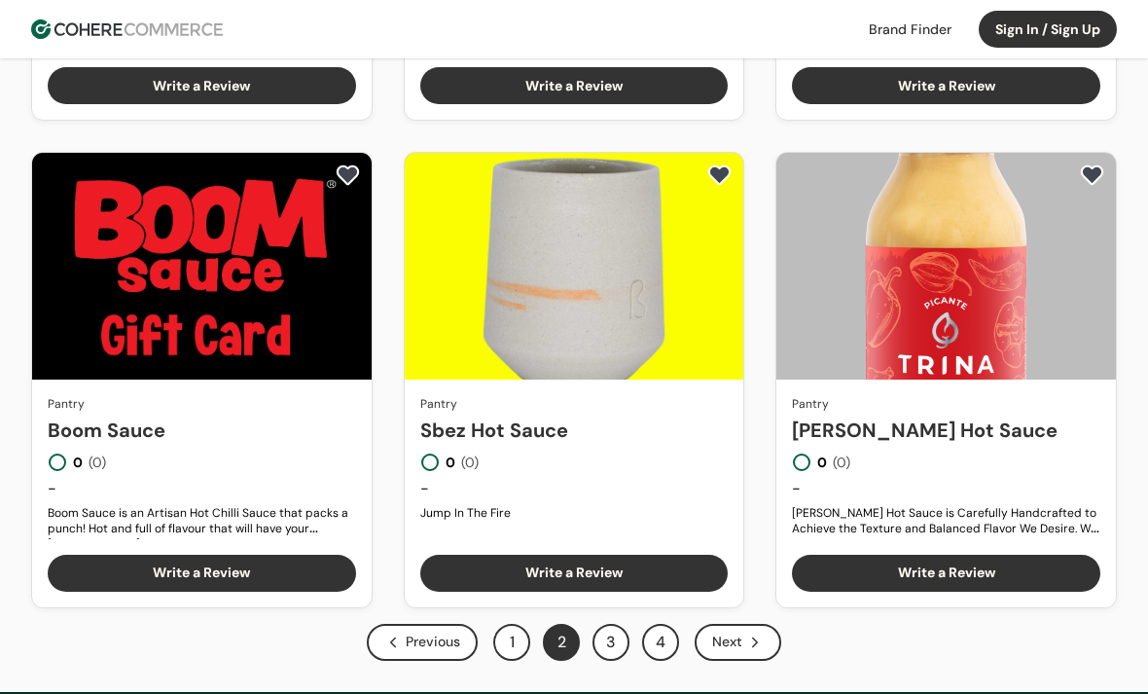
click at [627, 637] on button "3" at bounding box center [611, 642] width 37 height 37
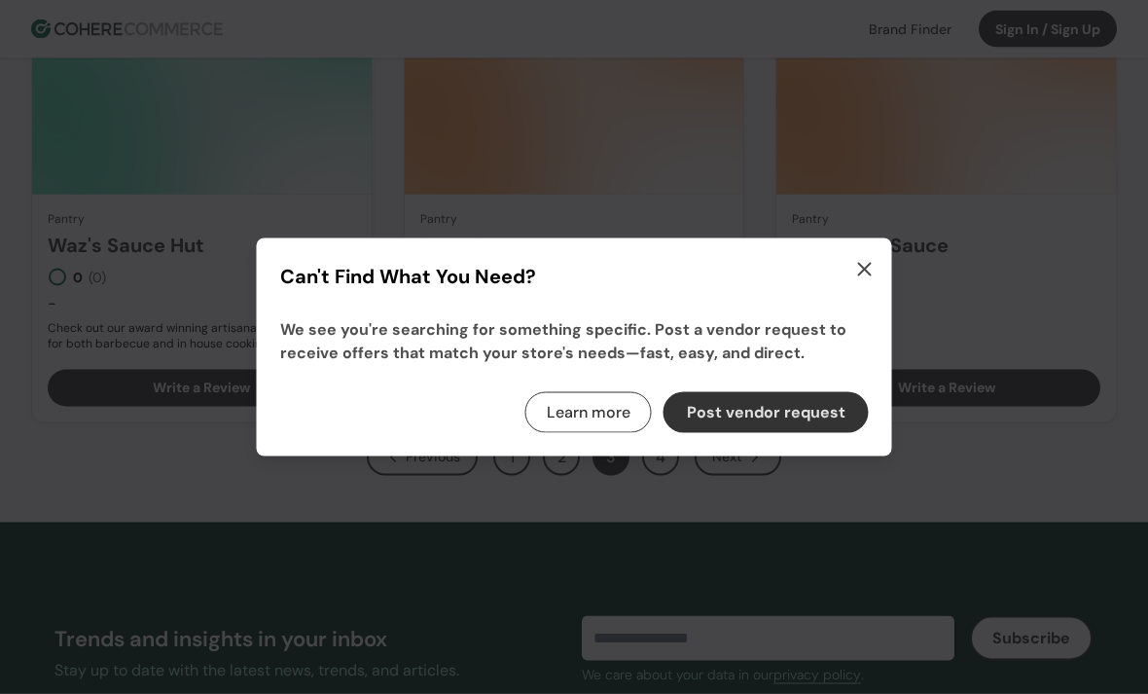
scroll to position [1732, 0]
click at [870, 281] on icon "button" at bounding box center [864, 269] width 23 height 23
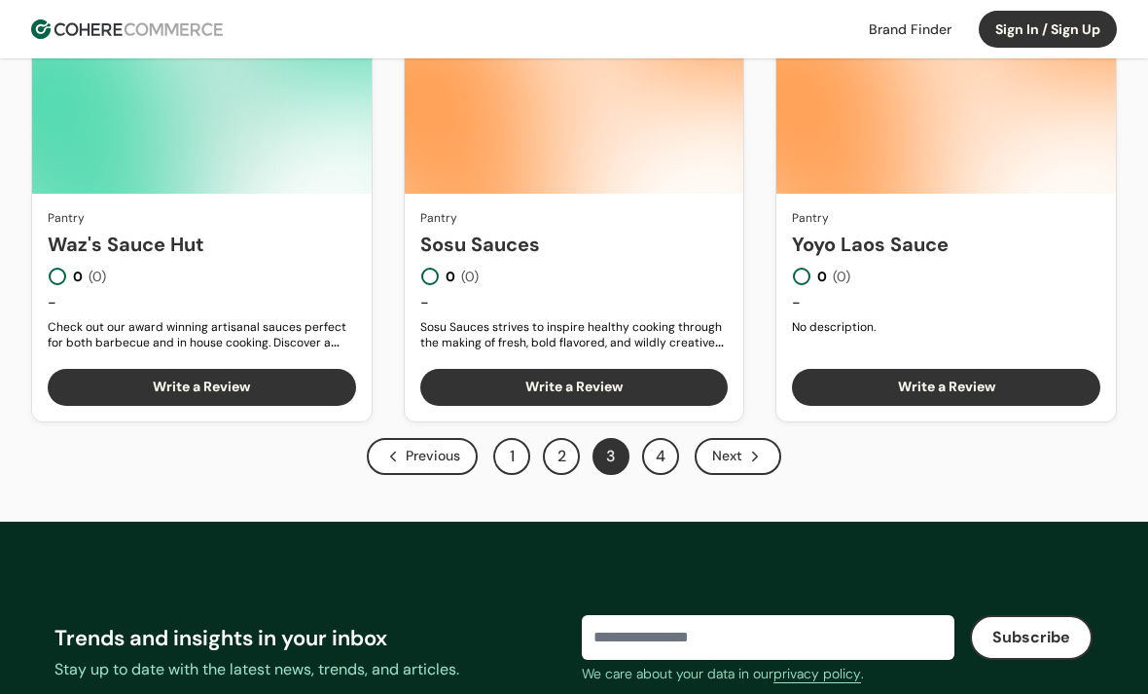
click at [660, 456] on button "4" at bounding box center [660, 456] width 37 height 37
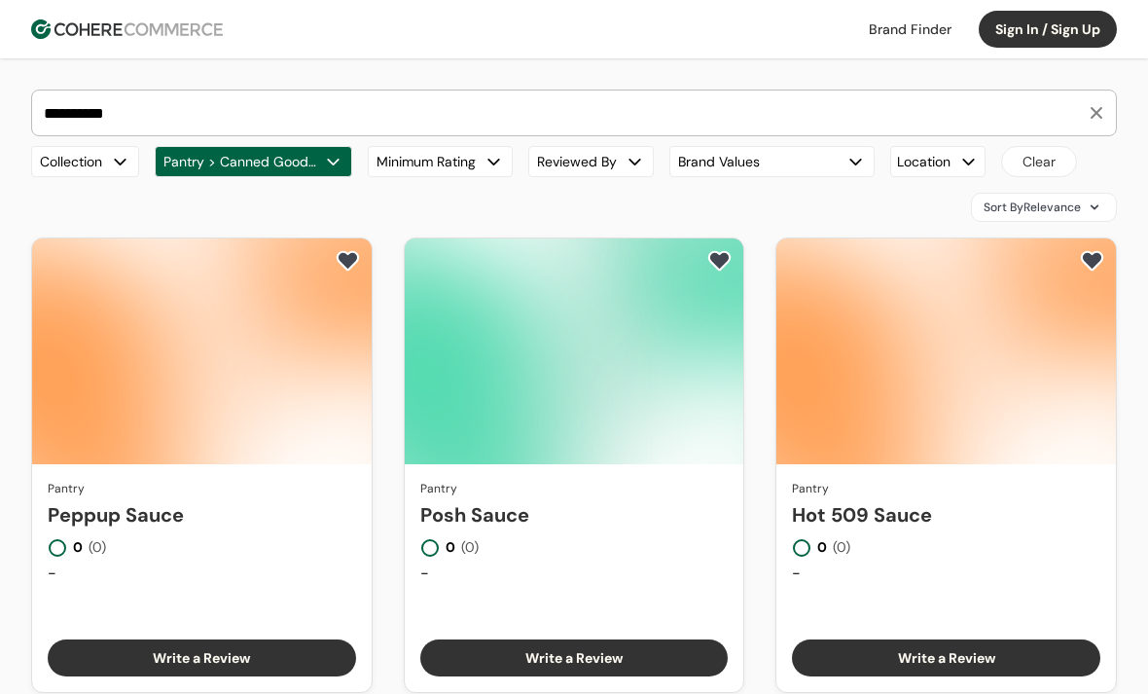
click at [878, 109] on input "**********" at bounding box center [562, 112] width 1045 height 45
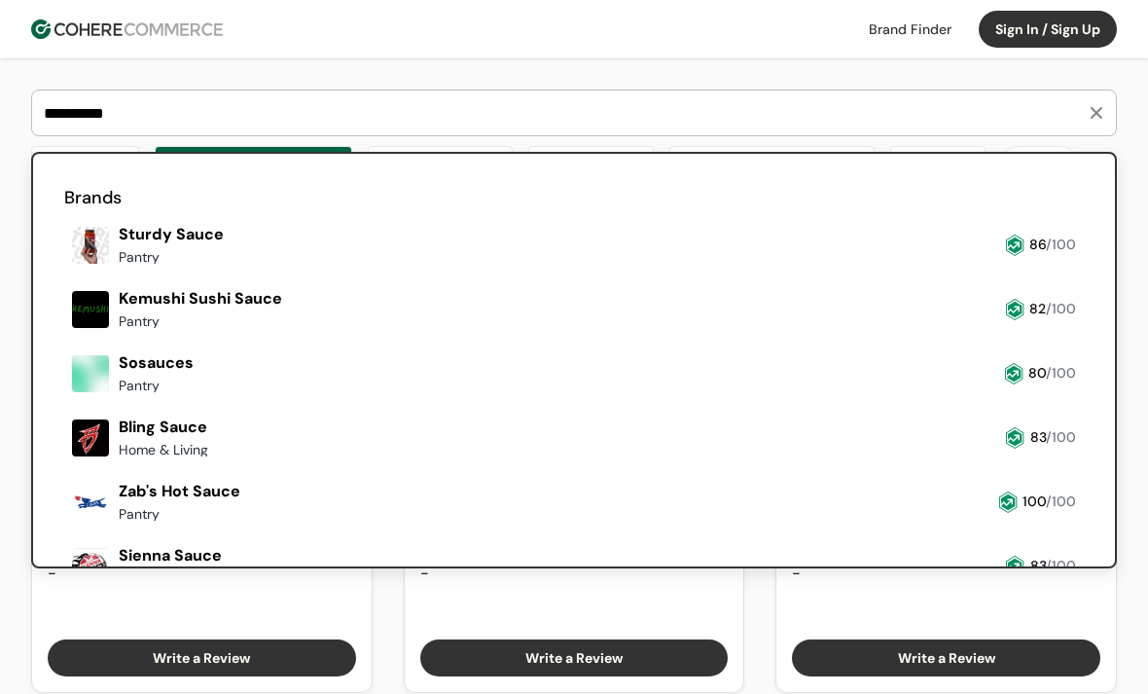
click at [1099, 119] on button "button" at bounding box center [1096, 112] width 33 height 33
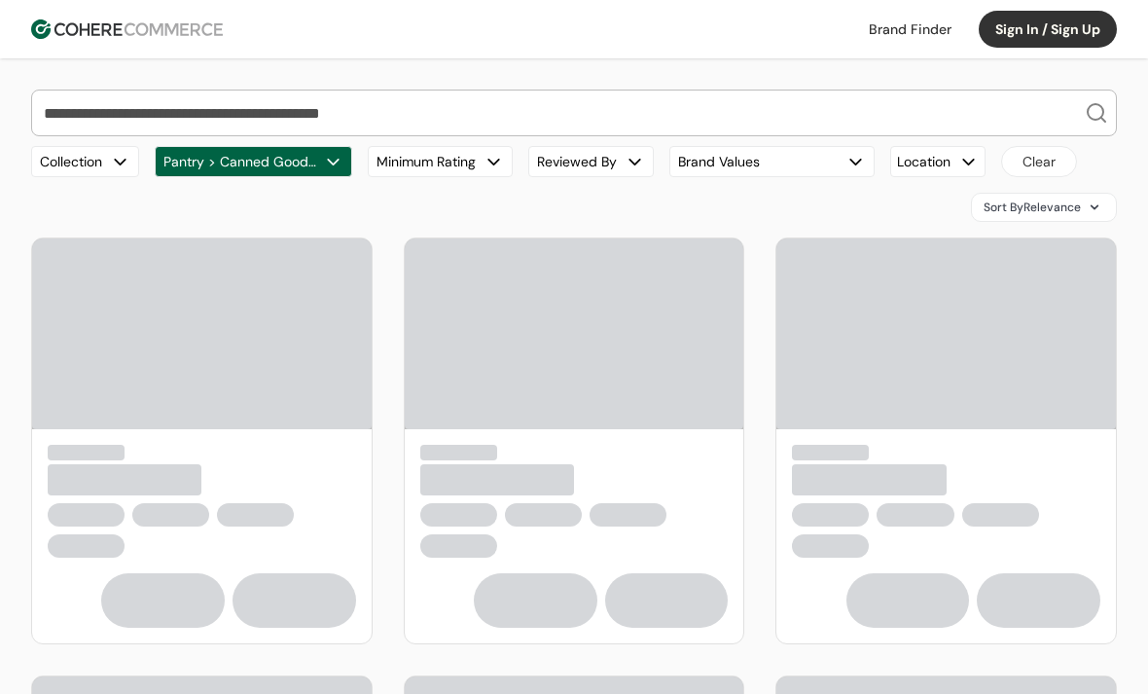
click at [824, 114] on input "search" at bounding box center [562, 112] width 1045 height 45
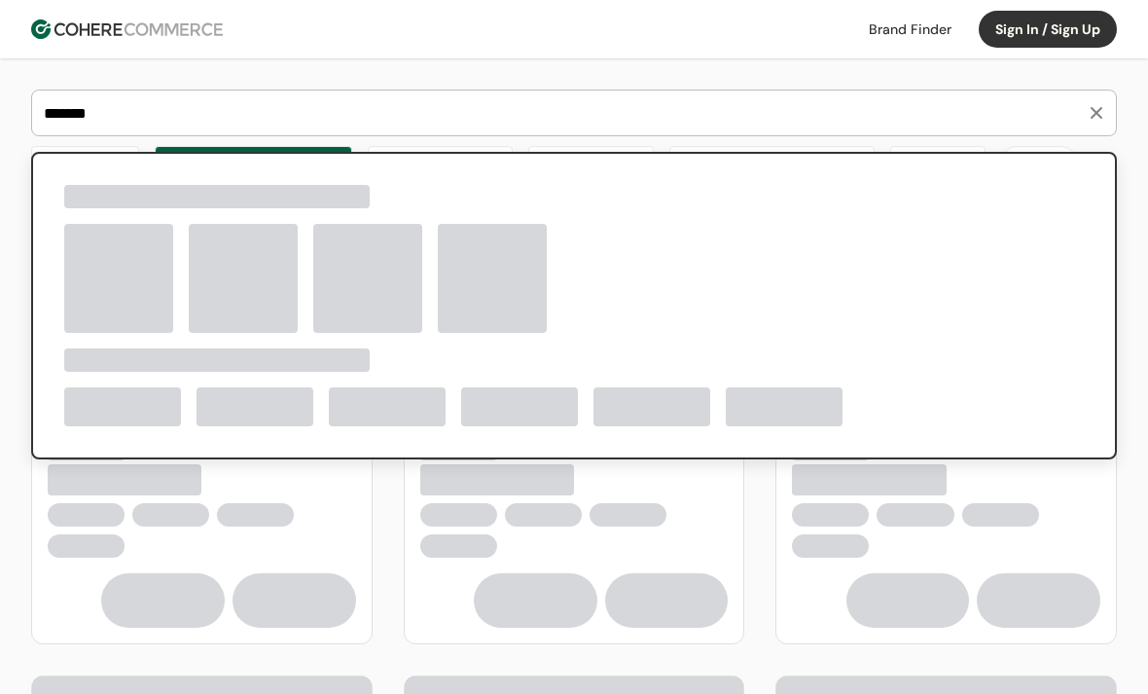
type input "*******"
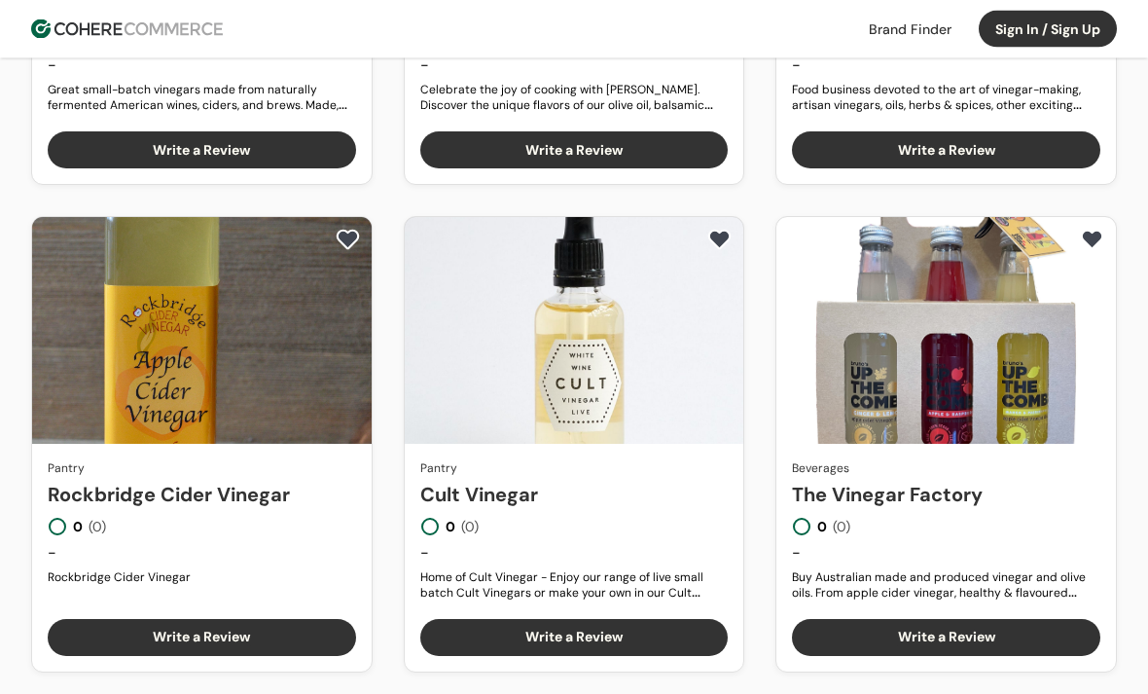
scroll to position [508, 0]
click at [256, 480] on link "Rockbridge Cider Vinegar" at bounding box center [202, 494] width 308 height 29
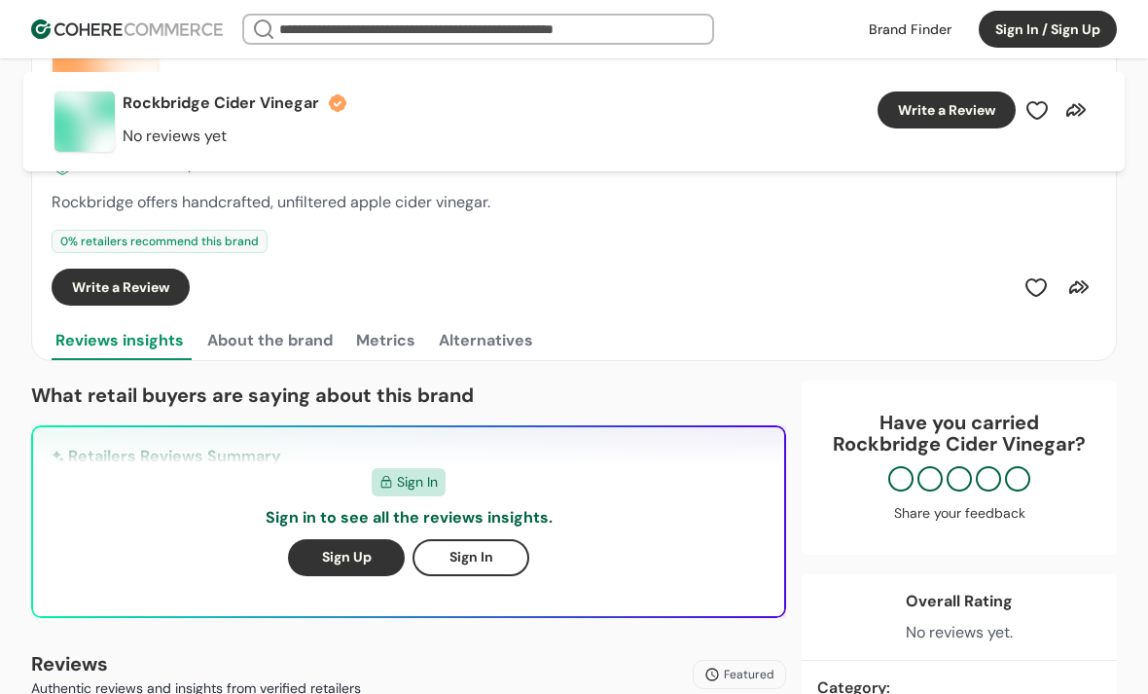
scroll to position [187, 0]
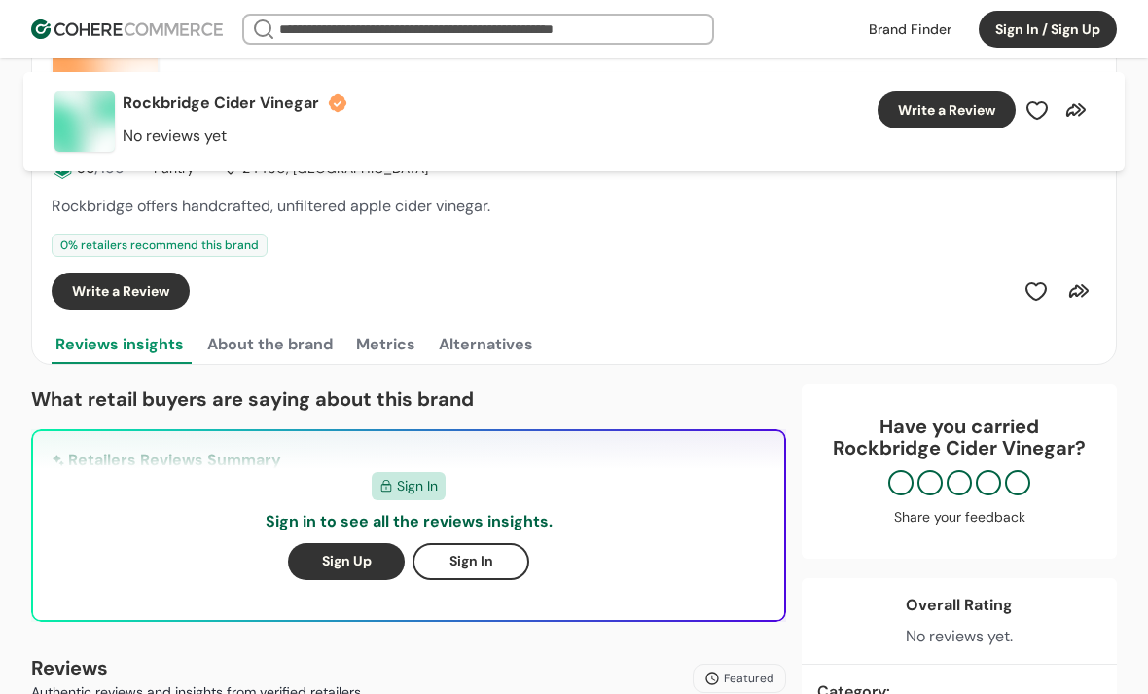
click at [322, 337] on button "About the brand" at bounding box center [269, 344] width 133 height 39
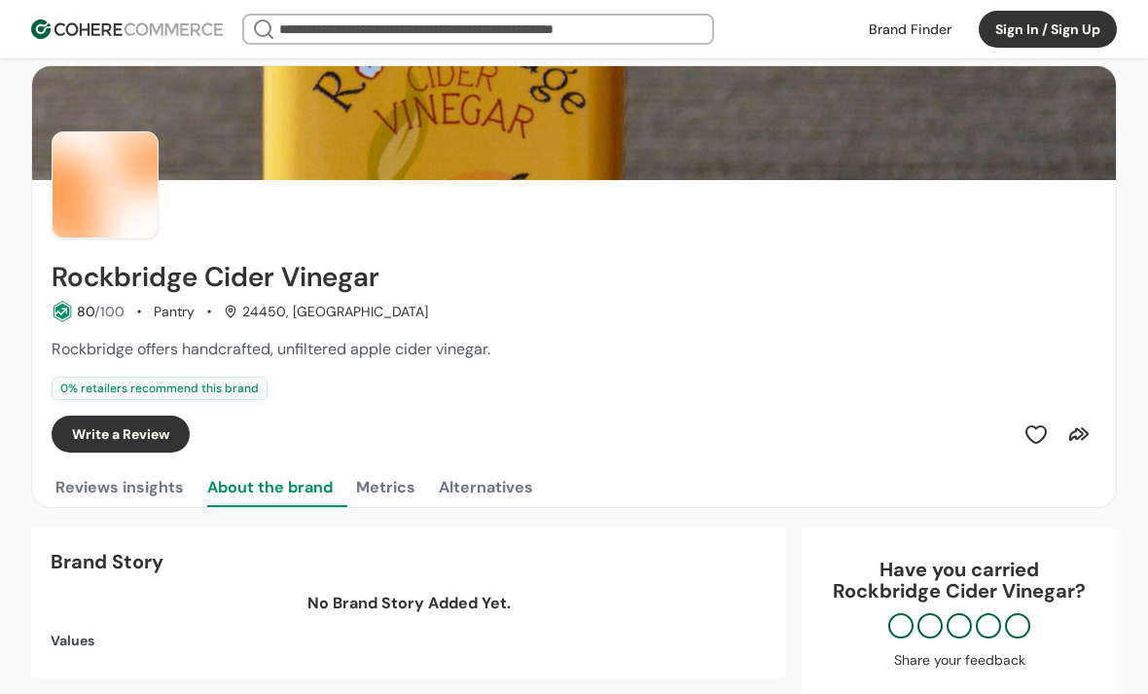
scroll to position [0, 0]
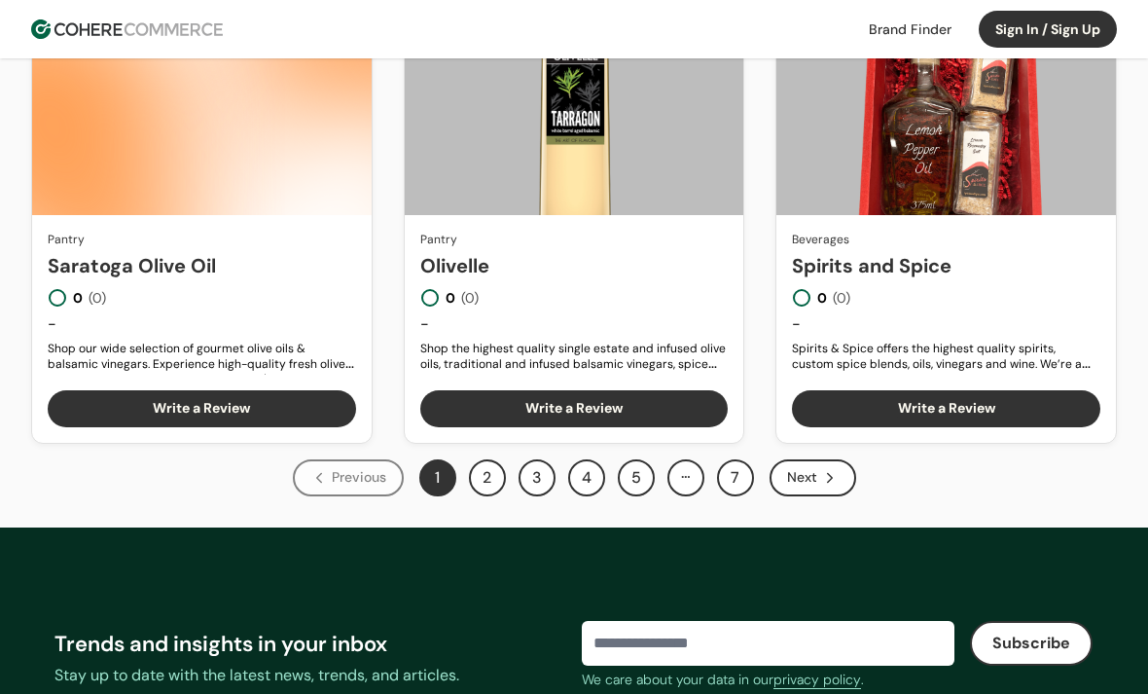
scroll to position [1710, 0]
click at [495, 484] on button "2" at bounding box center [487, 478] width 37 height 37
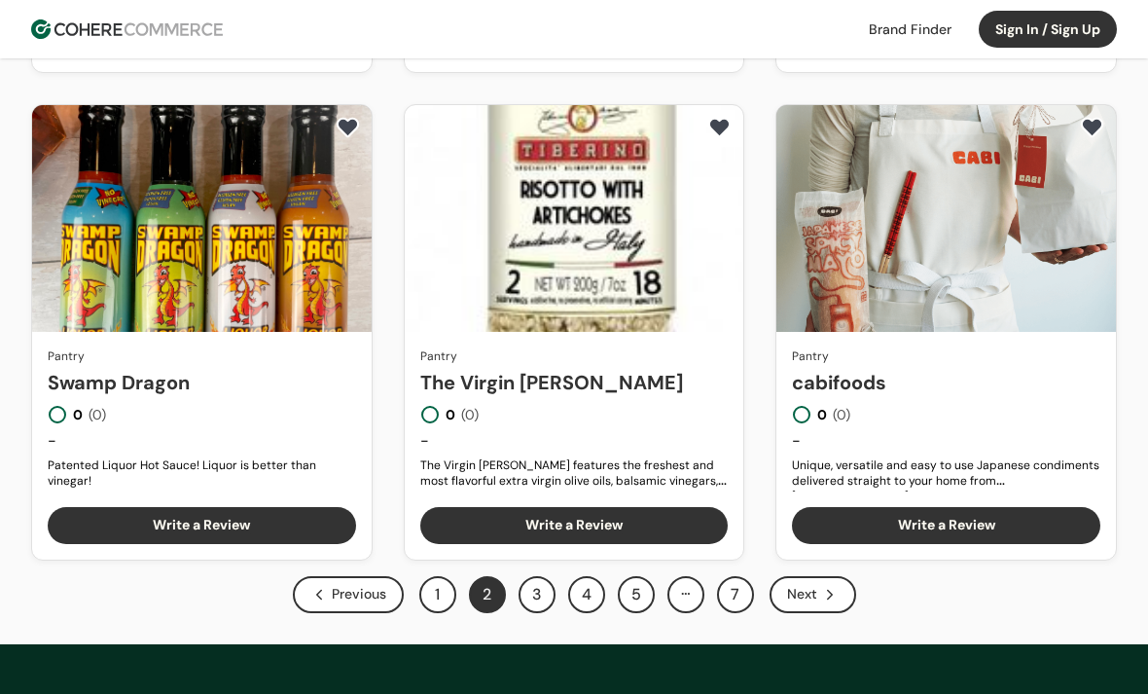
scroll to position [1596, 0]
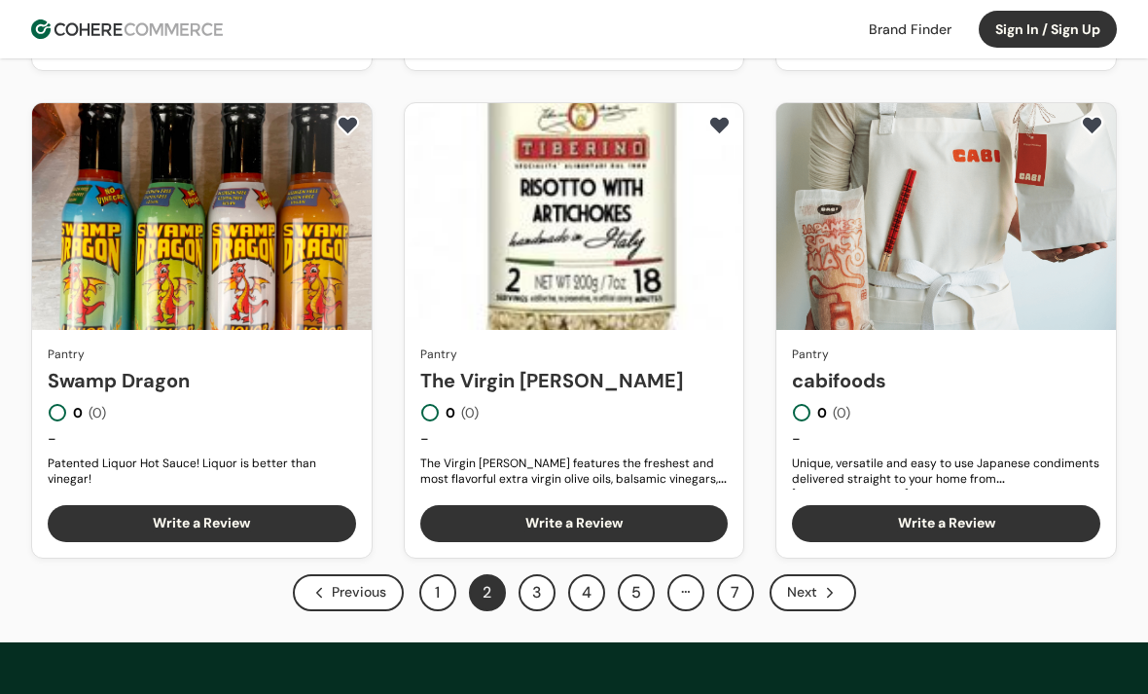
click at [546, 594] on button "3" at bounding box center [537, 592] width 37 height 37
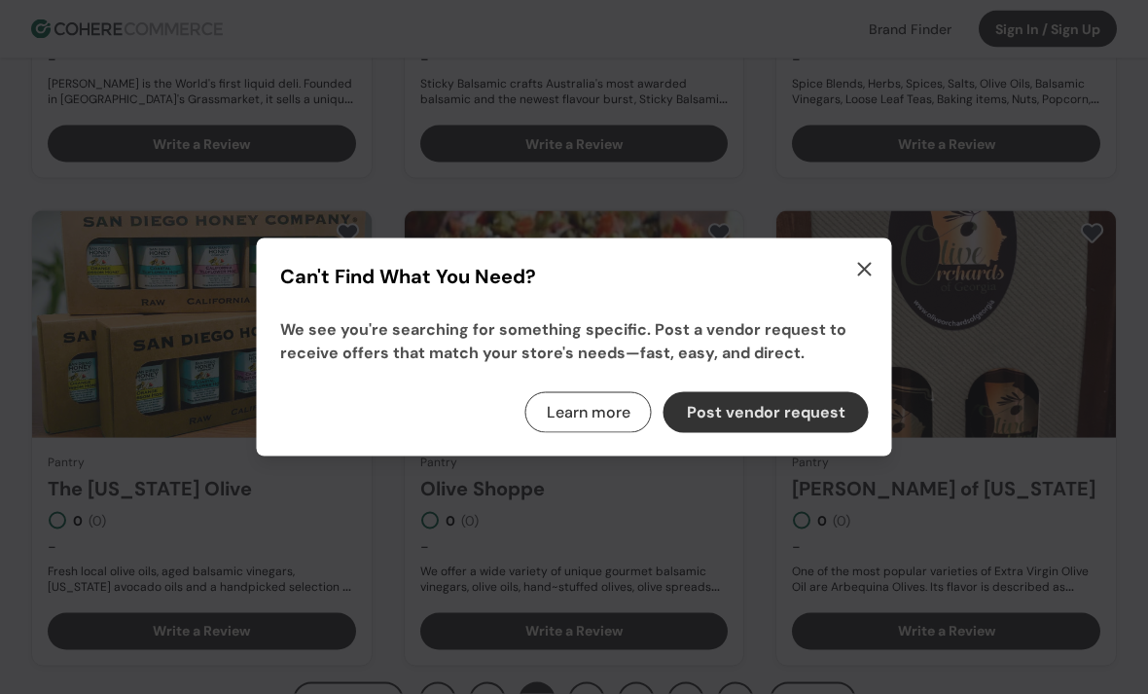
scroll to position [1490, 0]
click at [873, 281] on icon "button" at bounding box center [864, 269] width 23 height 23
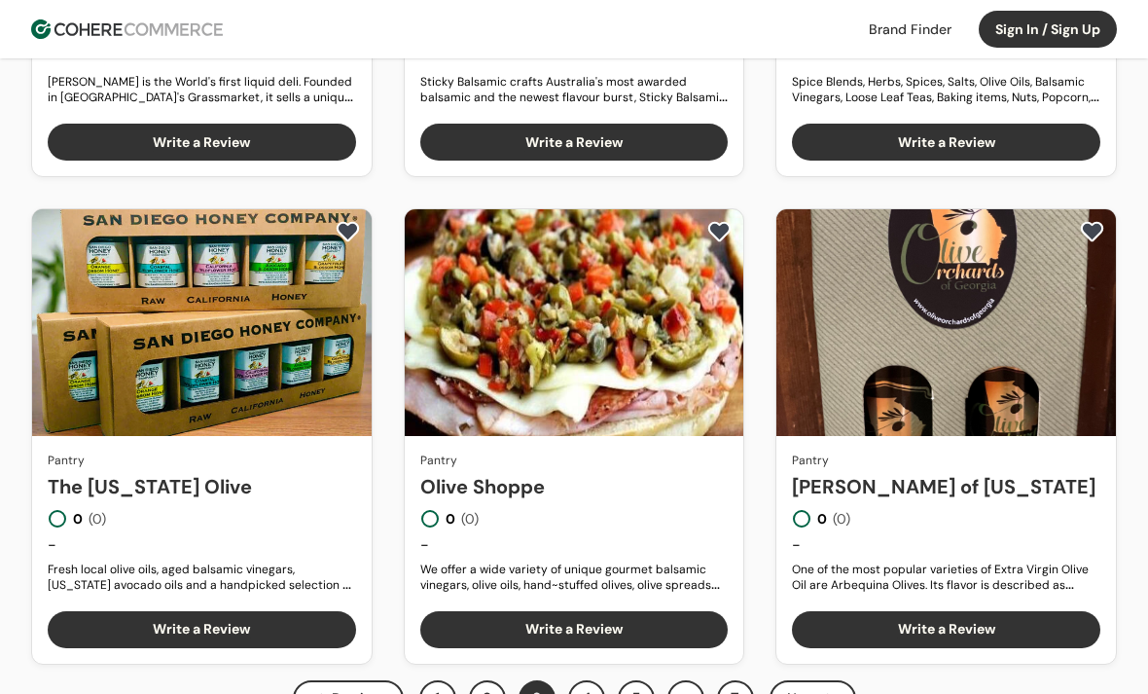
click at [592, 693] on button "4" at bounding box center [586, 698] width 37 height 37
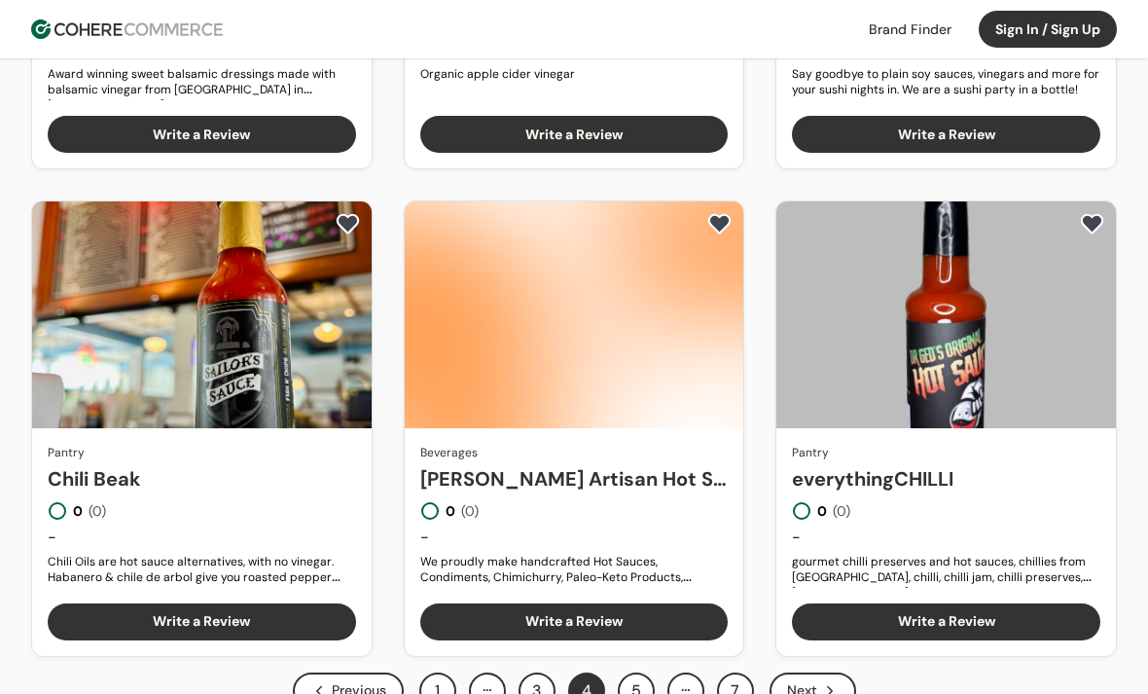
scroll to position [1642, 0]
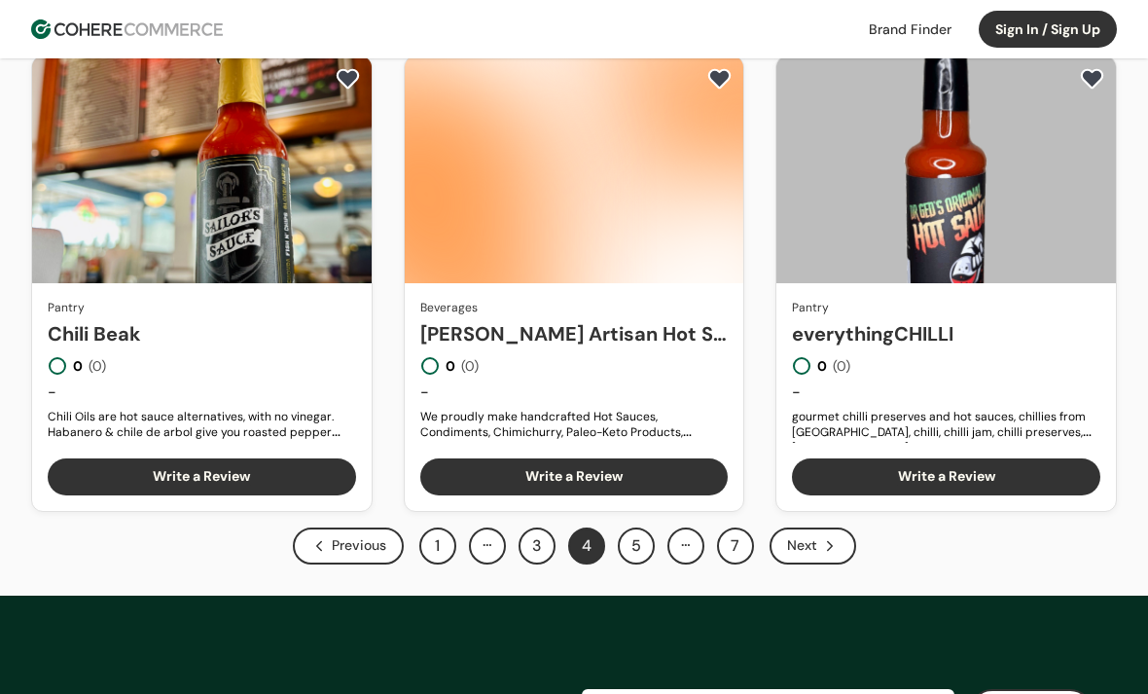
click at [644, 544] on button "5" at bounding box center [636, 545] width 37 height 37
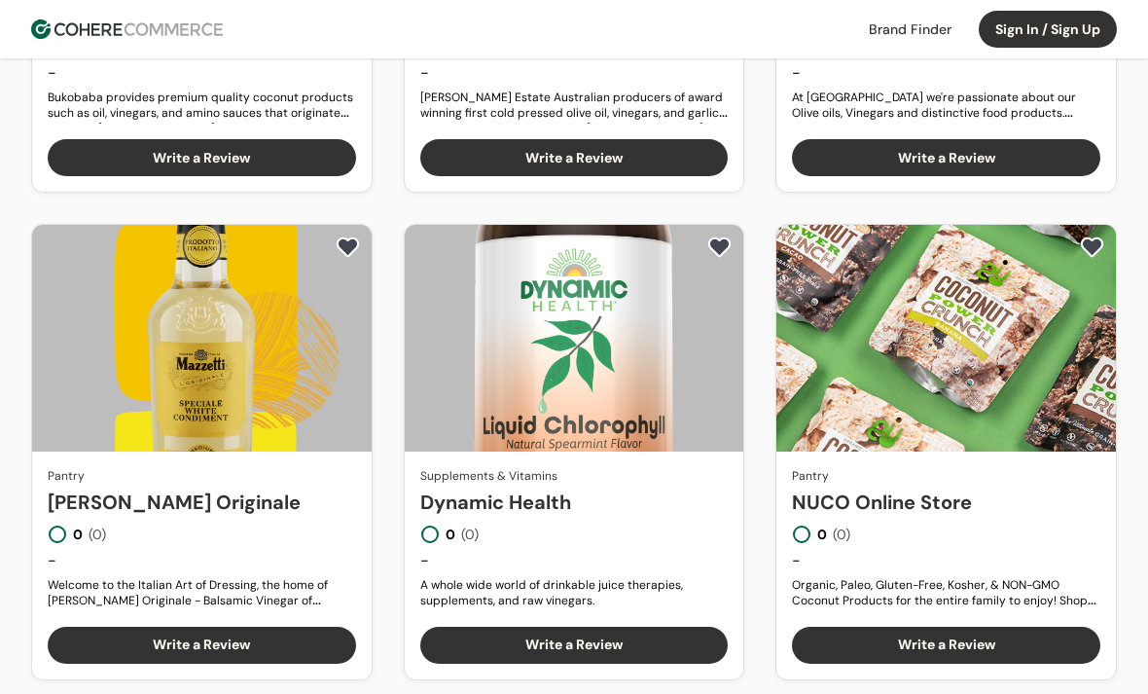
scroll to position [1536, 0]
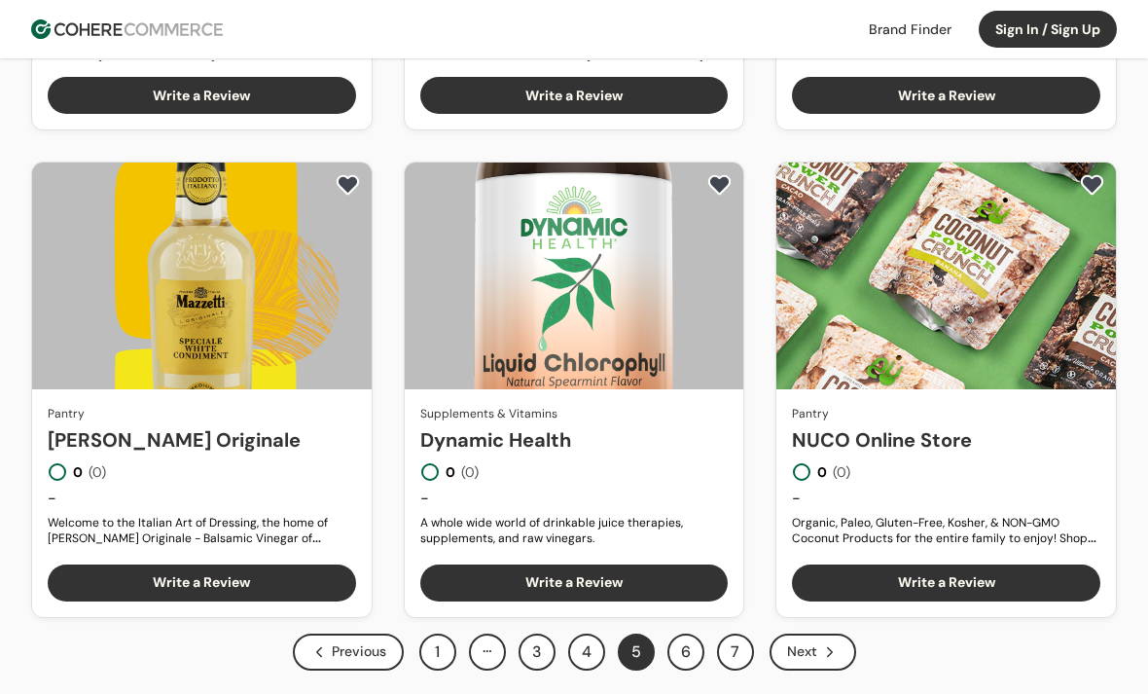
click at [692, 651] on button "6" at bounding box center [685, 651] width 37 height 37
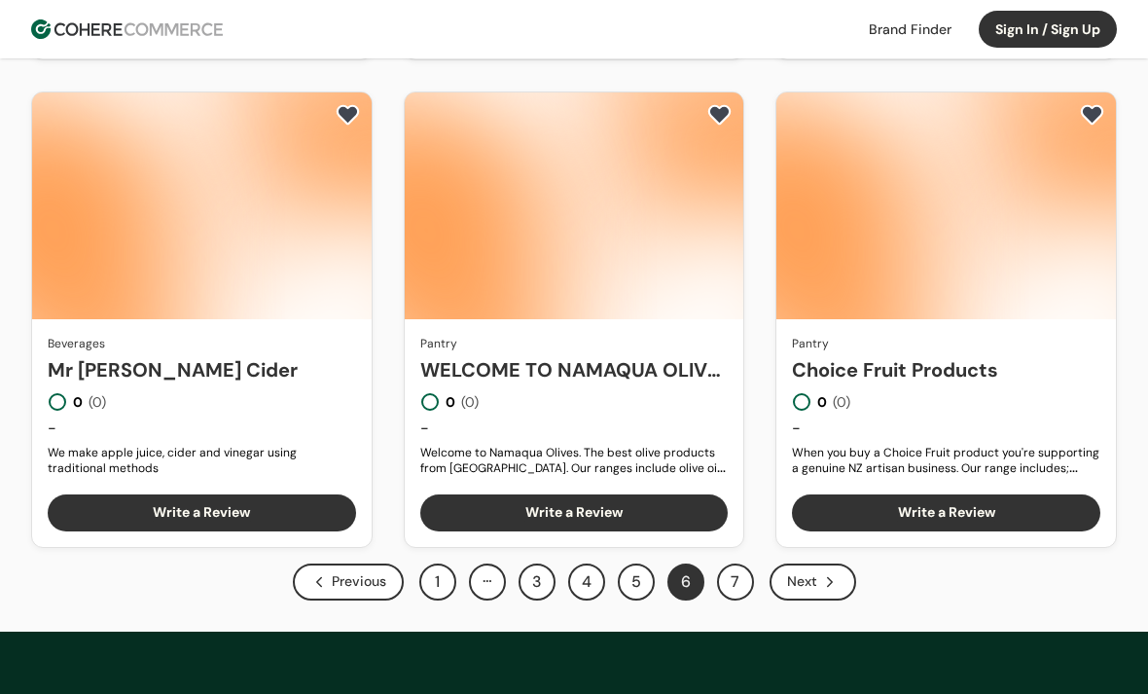
scroll to position [1638, 0]
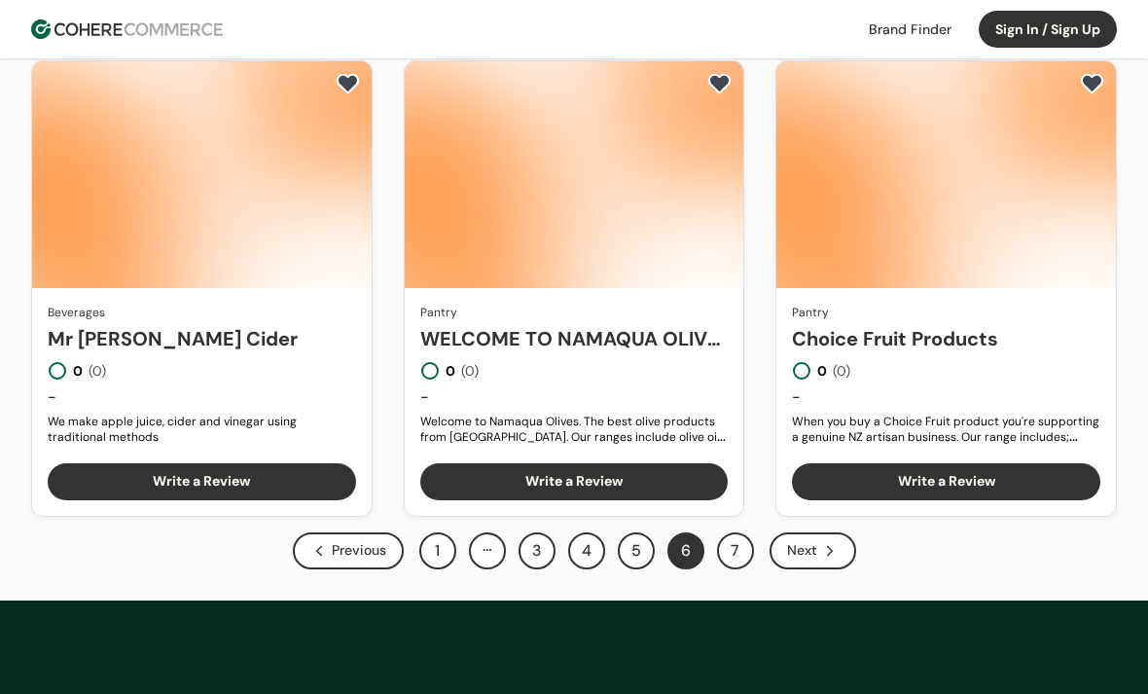
click at [740, 554] on button "7" at bounding box center [735, 550] width 37 height 37
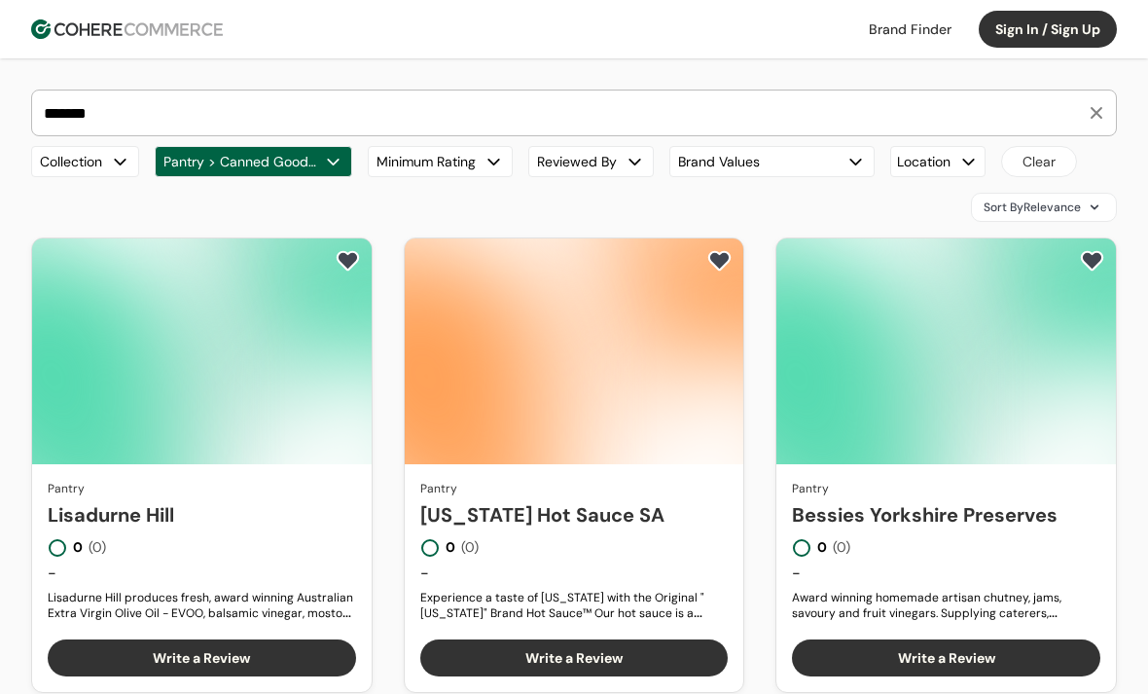
click at [789, 92] on input "*******" at bounding box center [562, 112] width 1045 height 45
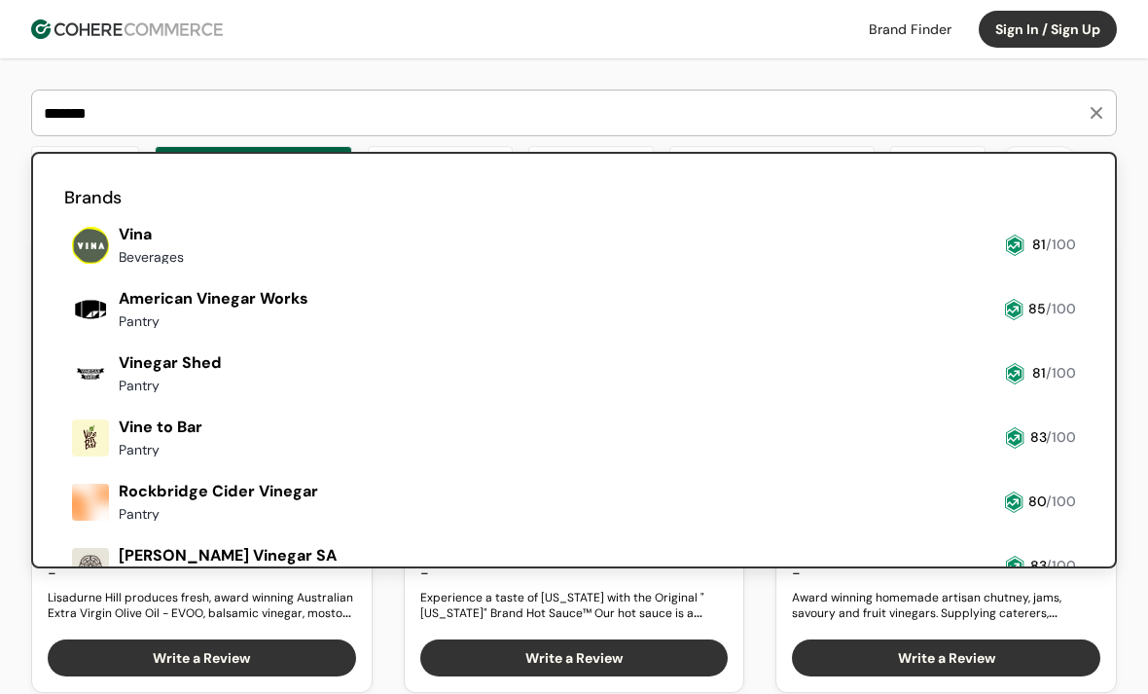
click at [789, 91] on input "*******" at bounding box center [562, 112] width 1045 height 45
click at [1102, 109] on button "button" at bounding box center [1096, 112] width 33 height 33
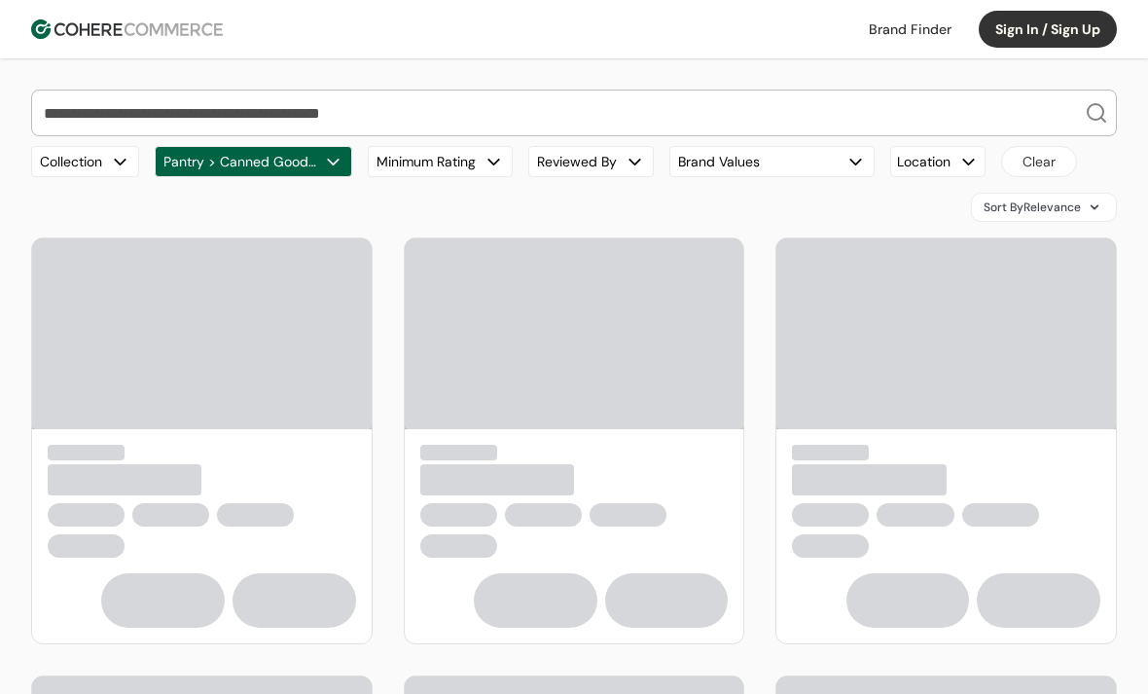
click at [1013, 112] on input "search" at bounding box center [562, 112] width 1045 height 45
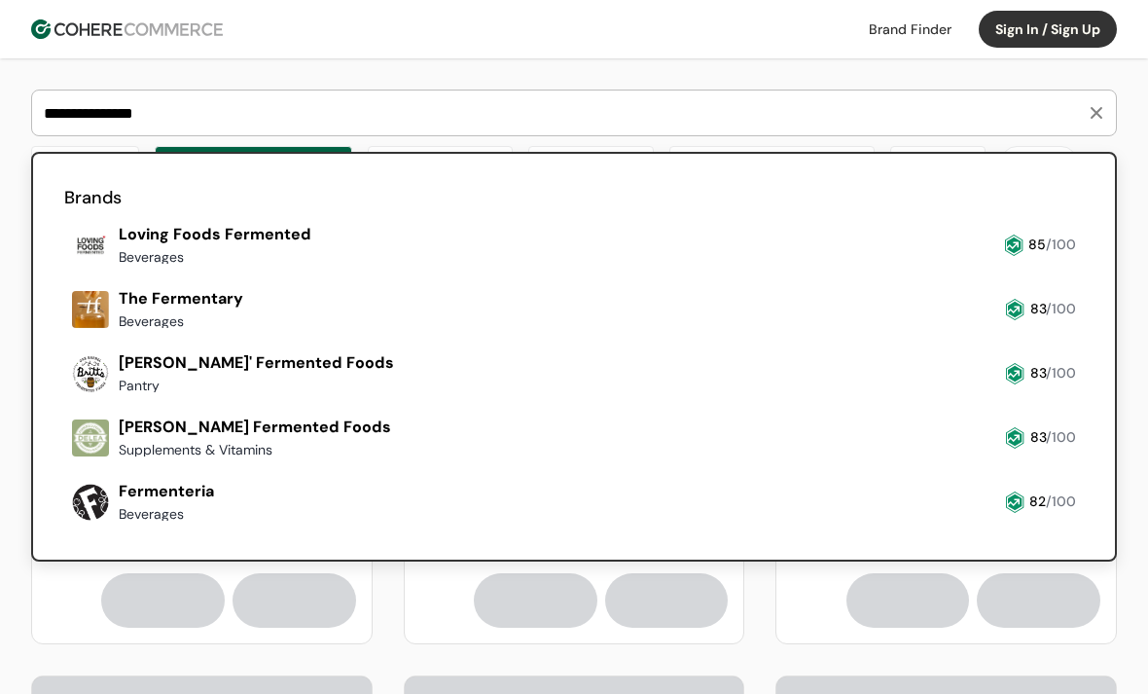
type input "**********"
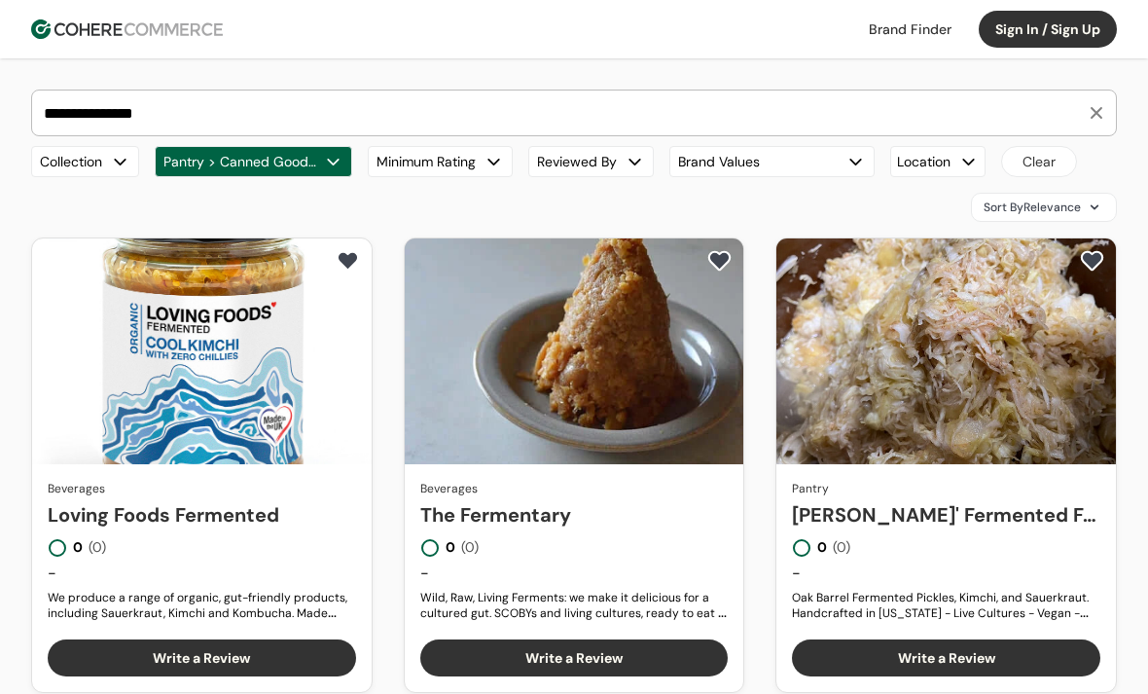
click at [150, 35] on img at bounding box center [127, 28] width 192 height 19
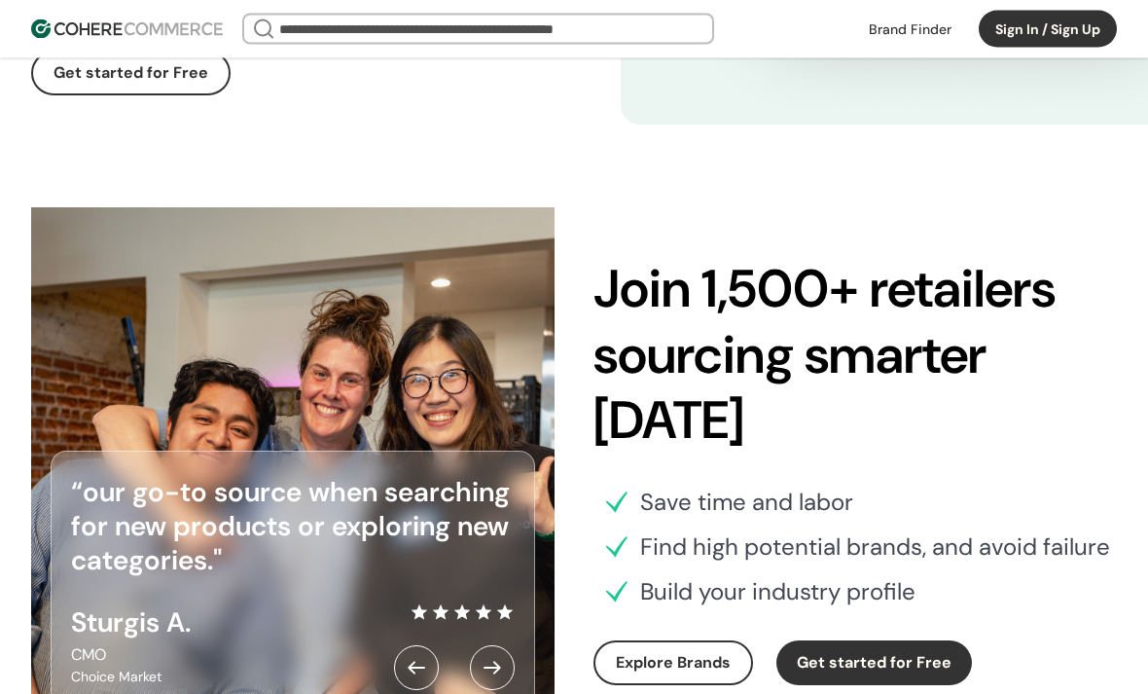
scroll to position [5925, 0]
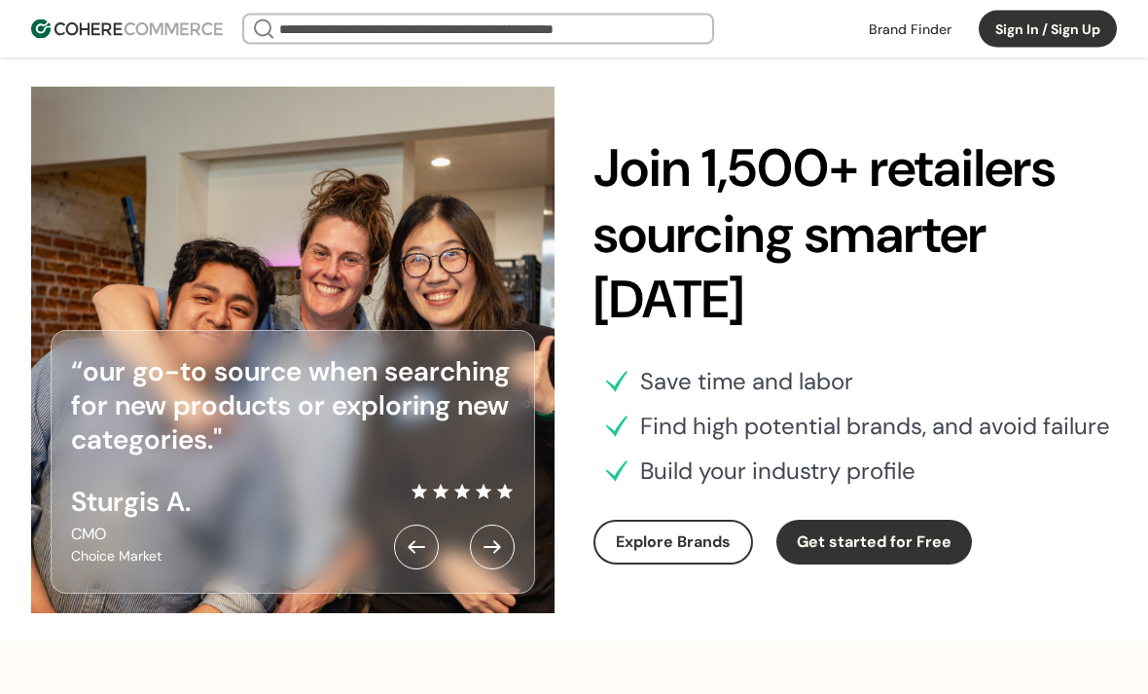
click at [497, 570] on div at bounding box center [492, 547] width 45 height 45
click at [500, 570] on div at bounding box center [492, 547] width 45 height 45
click at [412, 570] on div at bounding box center [416, 547] width 45 height 45
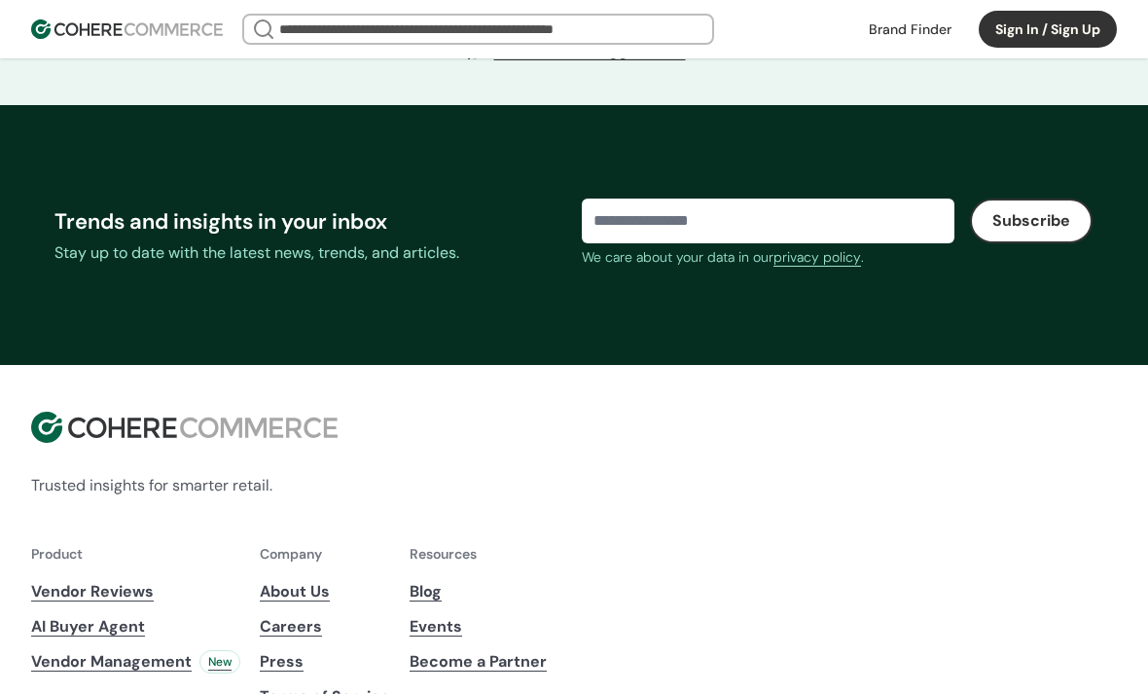
scroll to position [8010, 0]
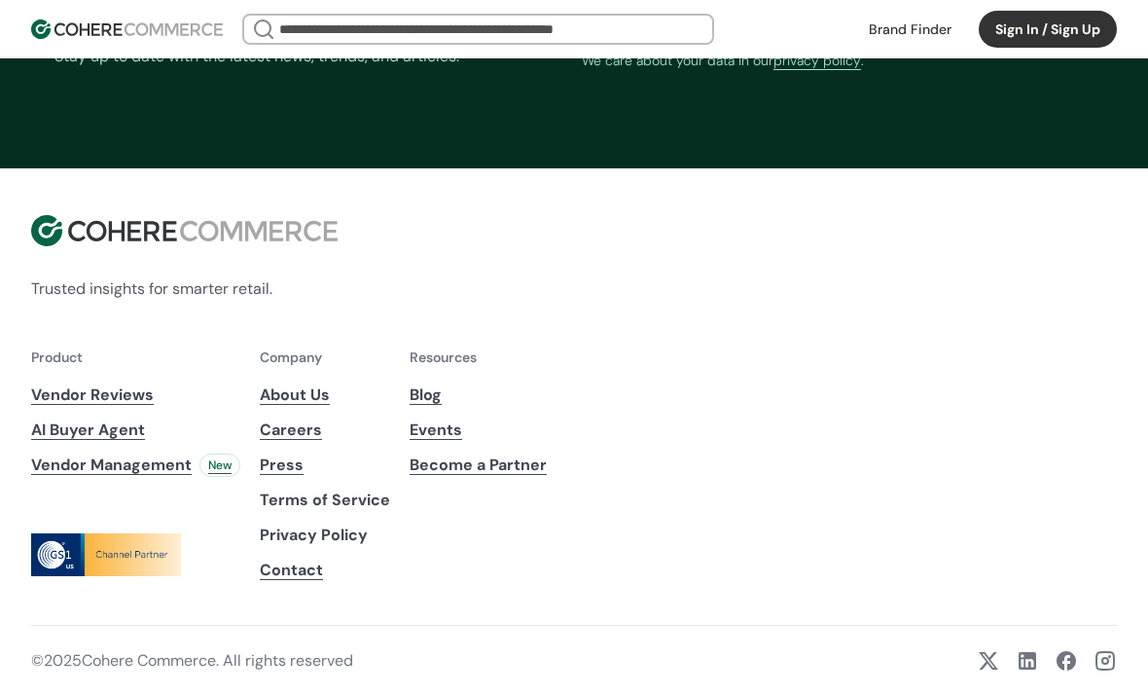
click at [172, 477] on span "Vendor Management" at bounding box center [111, 464] width 161 height 23
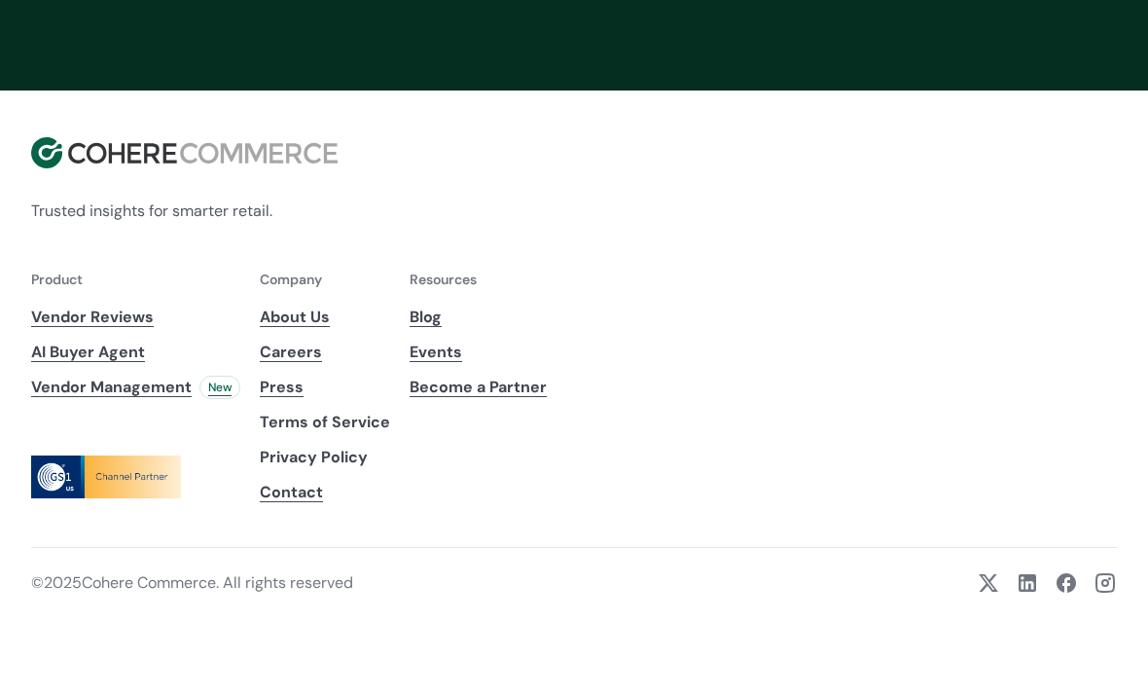
scroll to position [8010, 0]
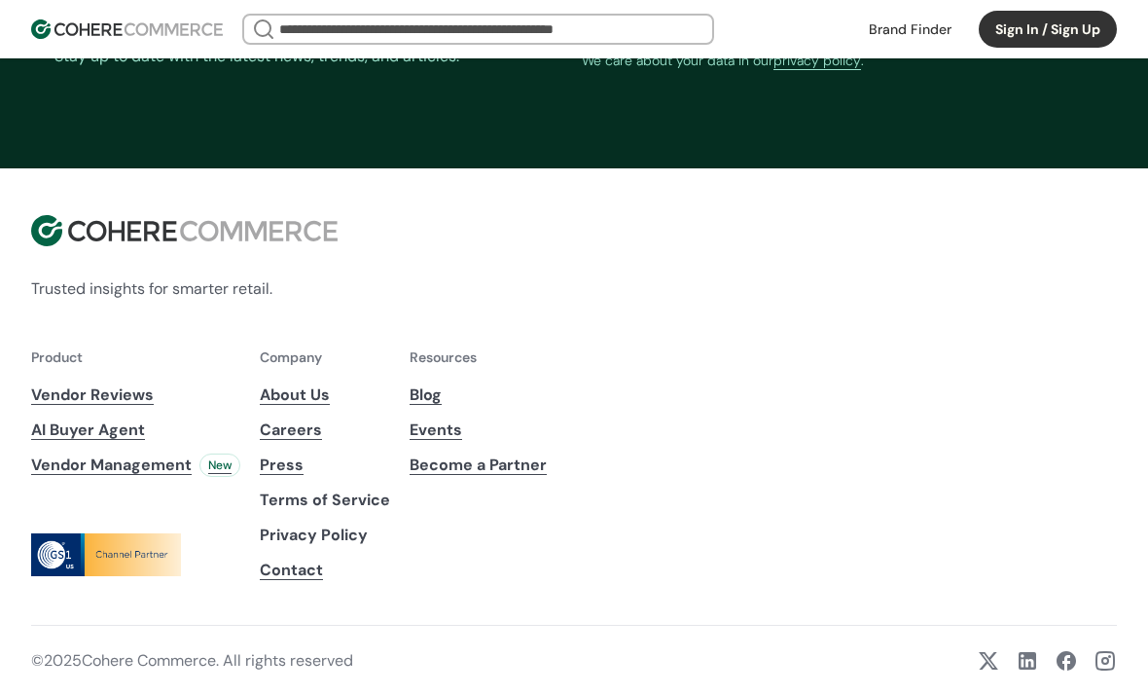
click at [170, 477] on span "Vendor Management" at bounding box center [111, 464] width 161 height 23
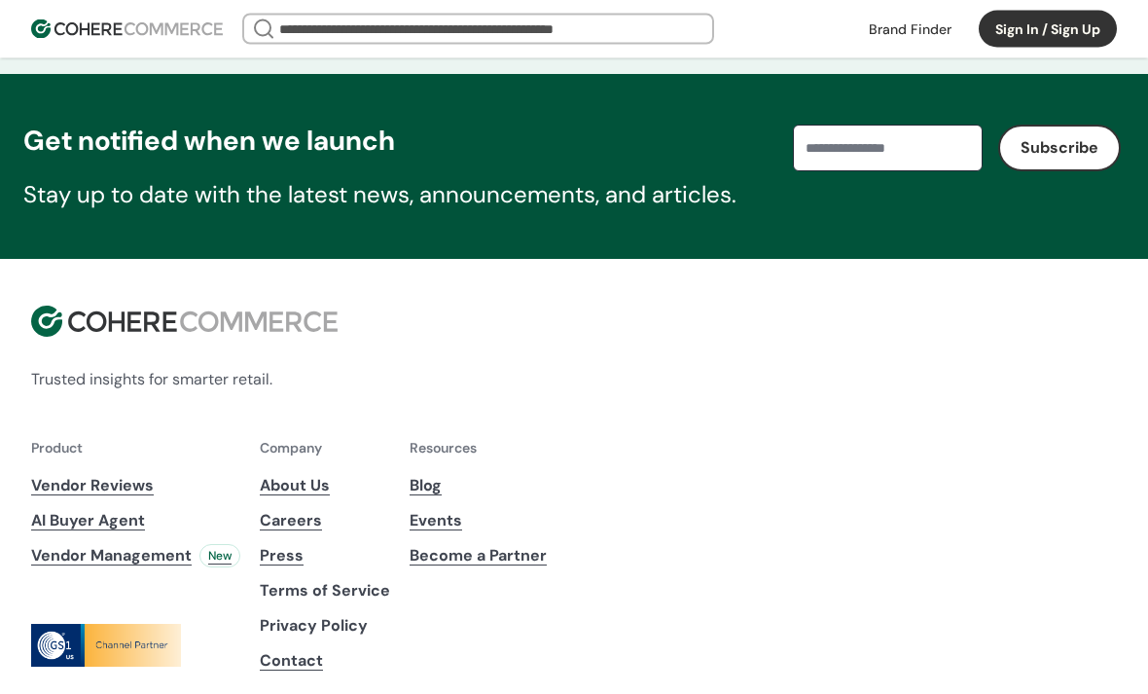
scroll to position [5059, 0]
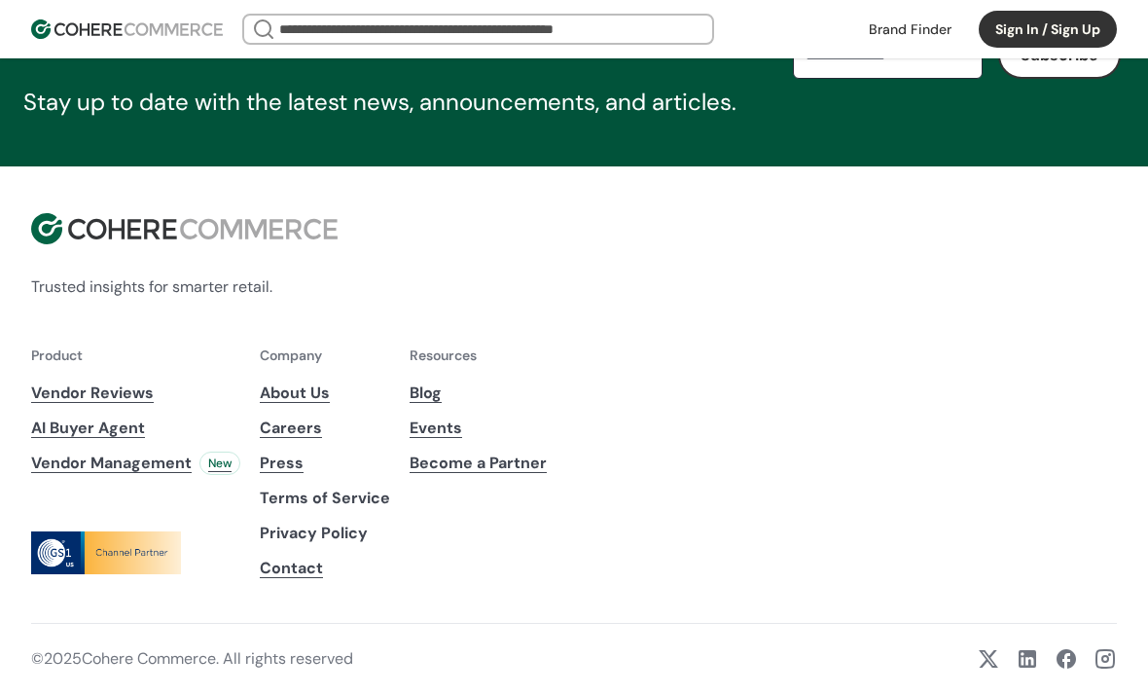
click at [331, 405] on link "About Us" at bounding box center [325, 392] width 130 height 23
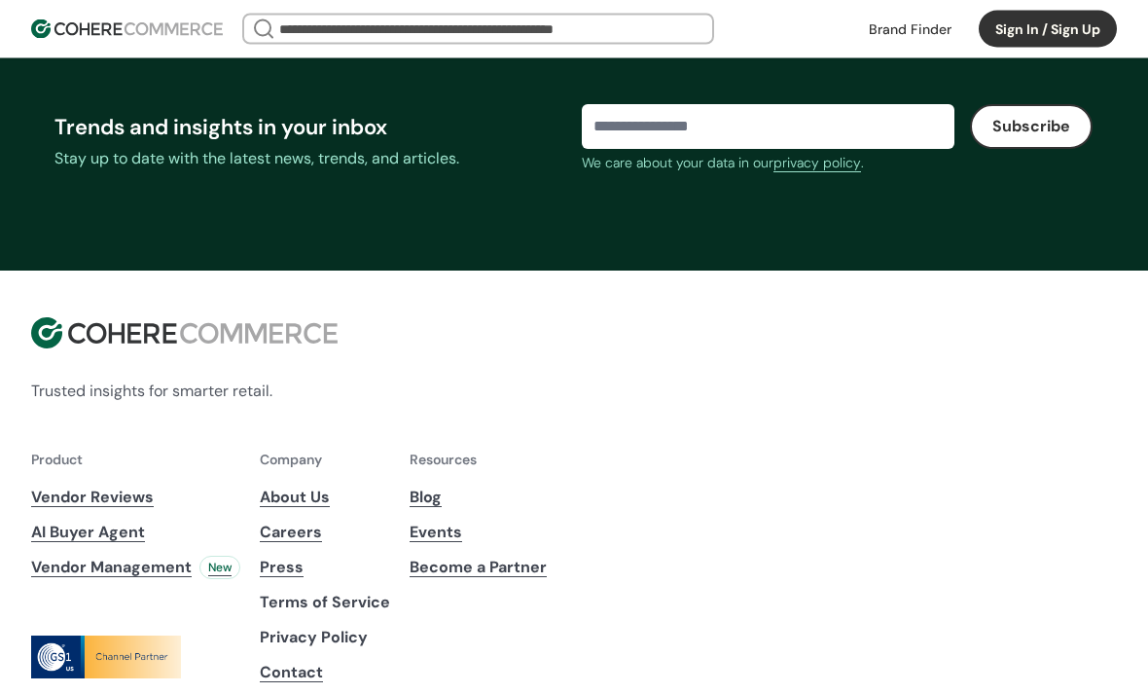
scroll to position [8010, 0]
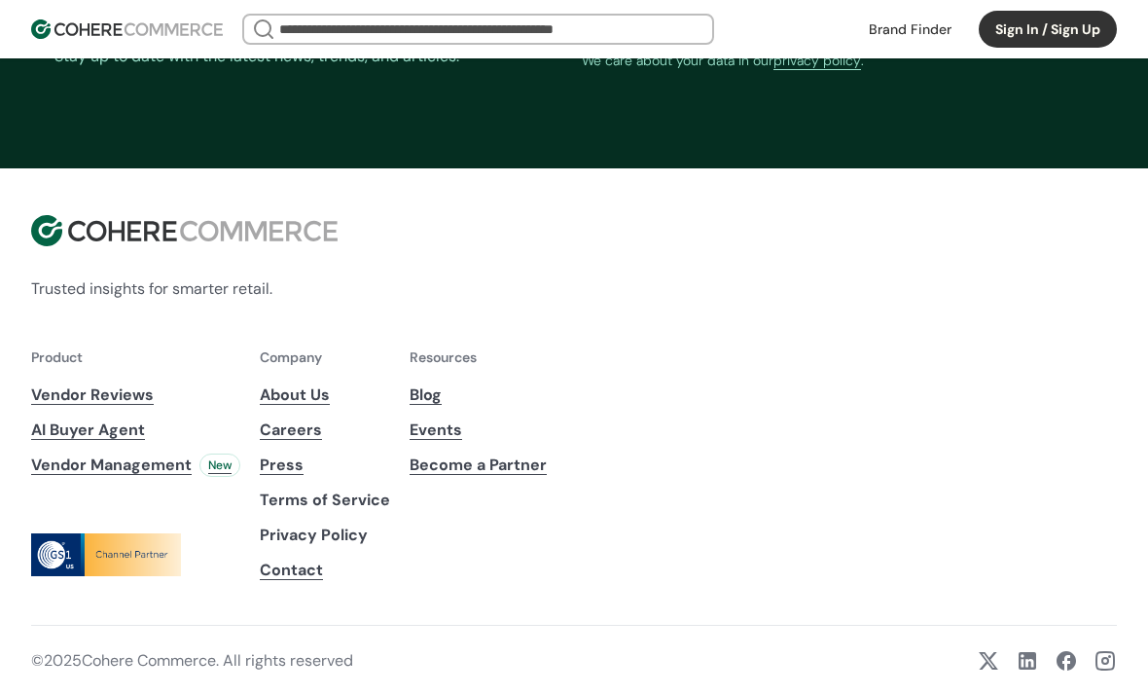
click at [313, 442] on link "Careers" at bounding box center [325, 429] width 130 height 23
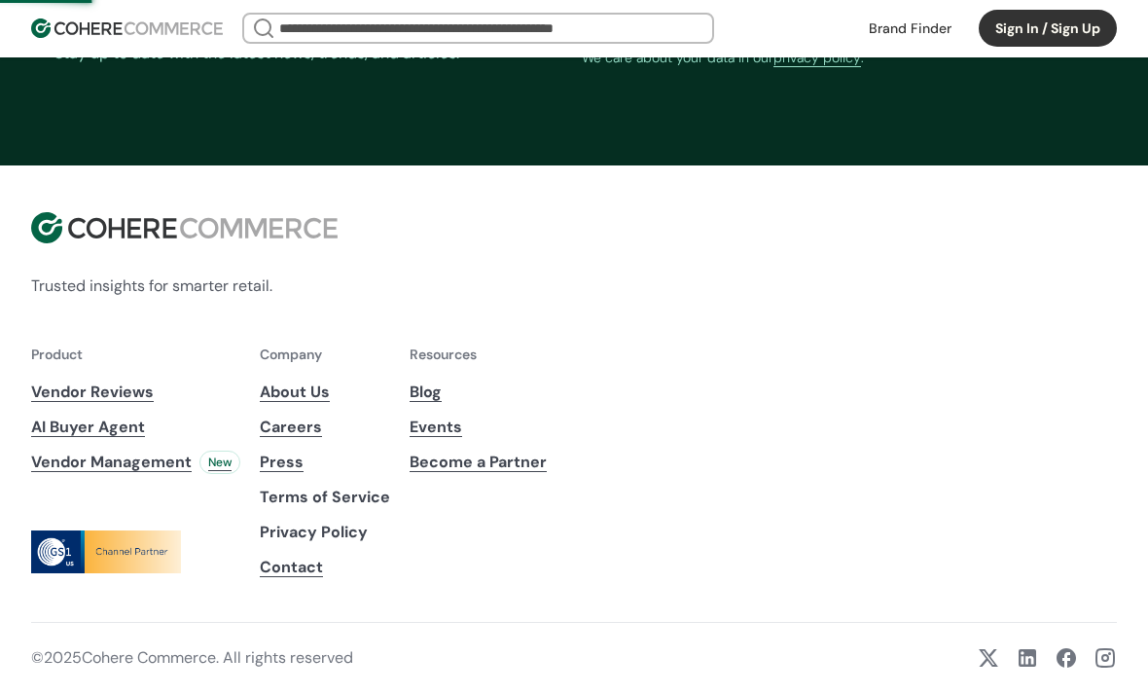
scroll to position [8072, 0]
